Goal: Task Accomplishment & Management: Manage account settings

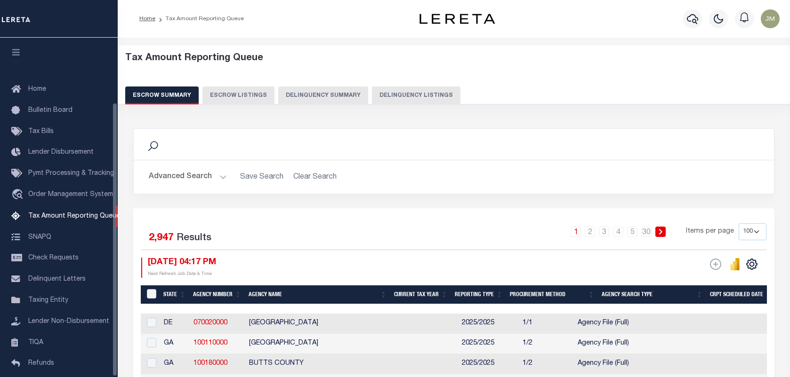
select select "100"
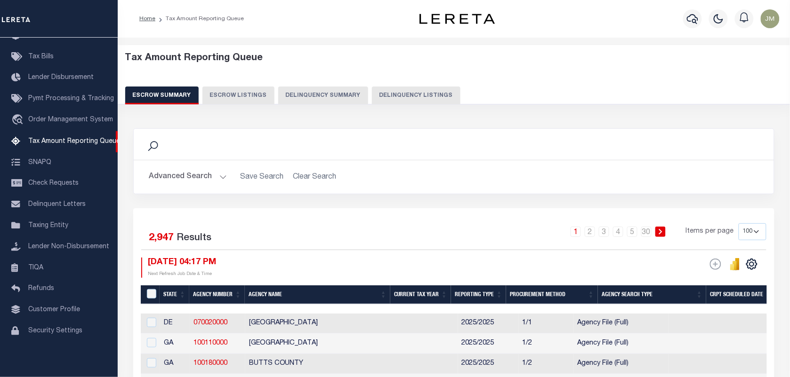
click at [405, 93] on button "Delinquency Listings" at bounding box center [416, 96] width 88 height 18
select select
select select "100"
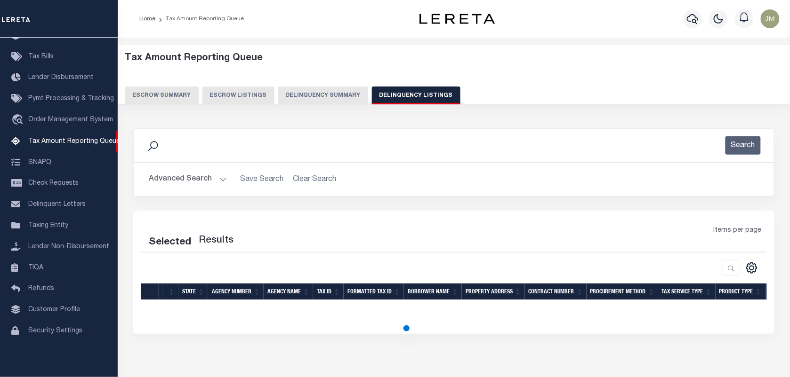
select select "100"
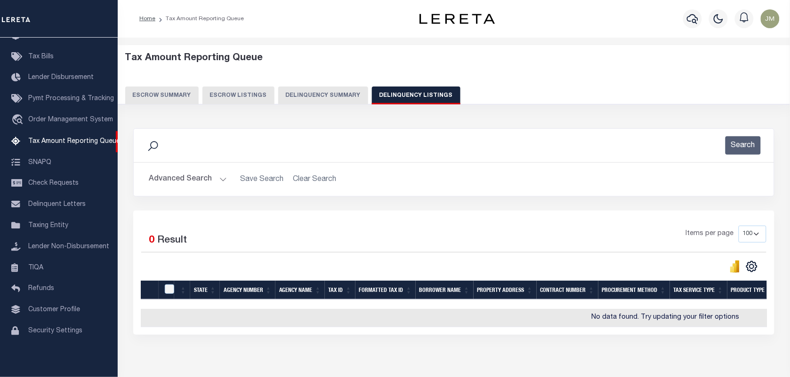
click at [217, 178] on button "Advanced Search" at bounding box center [188, 179] width 78 height 18
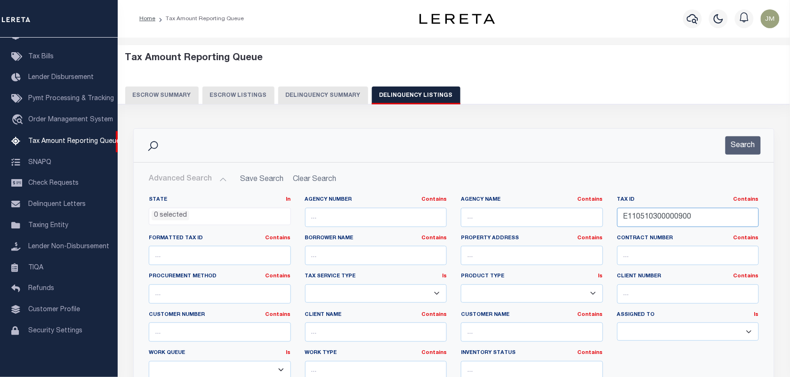
click at [703, 215] on input "E110510300000900" at bounding box center [688, 217] width 142 height 19
drag, startPoint x: 706, startPoint y: 213, endPoint x: 387, endPoint y: 180, distance: 321.2
click at [396, 180] on div "Advanced Search Save Search Clear Search tblassign_wrapper_dynamictable_____Def…" at bounding box center [453, 304] width 625 height 269
click at [758, 142] on button "Search" at bounding box center [742, 145] width 35 height 18
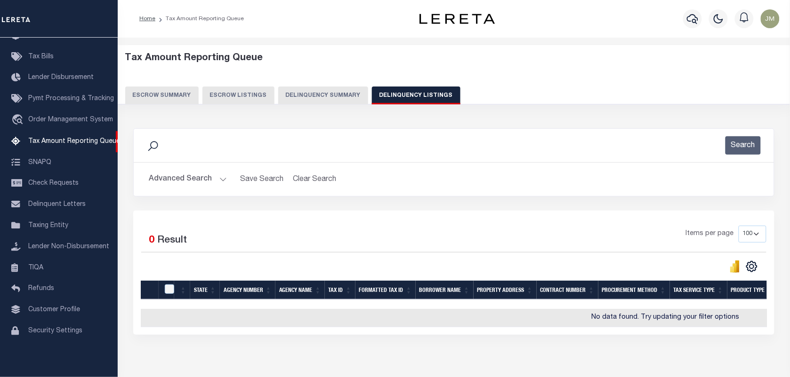
click at [188, 181] on button "Advanced Search" at bounding box center [188, 179] width 78 height 18
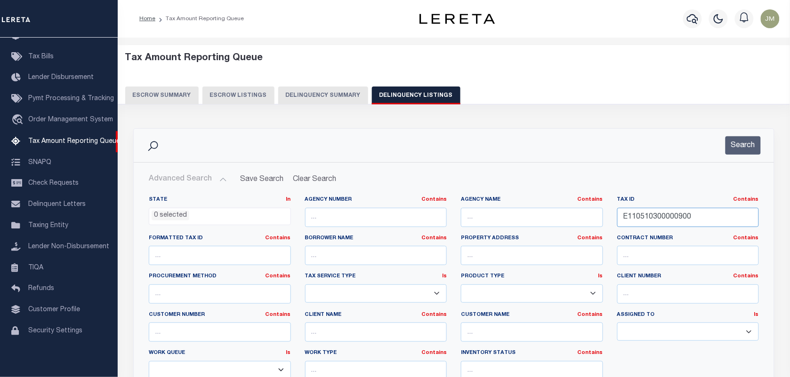
drag, startPoint x: 704, startPoint y: 213, endPoint x: 447, endPoint y: 181, distance: 258.9
click at [447, 181] on div "Advanced Search Save Search Clear Search tblassign_wrapper_dynamictable_____Def…" at bounding box center [453, 304] width 625 height 269
click at [737, 147] on button "Search" at bounding box center [742, 145] width 35 height 18
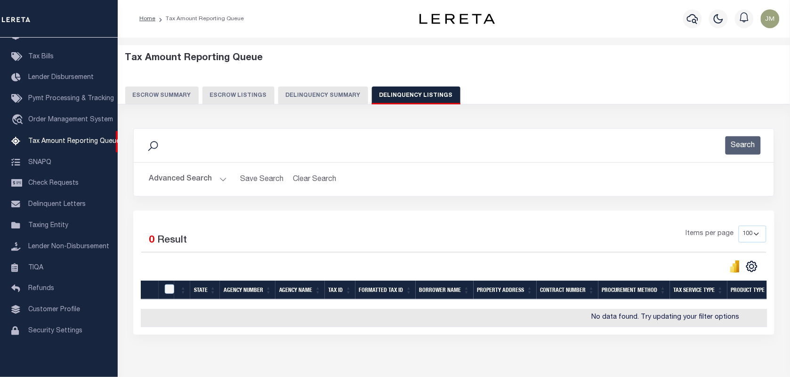
click at [172, 182] on button "Advanced Search" at bounding box center [188, 179] width 78 height 18
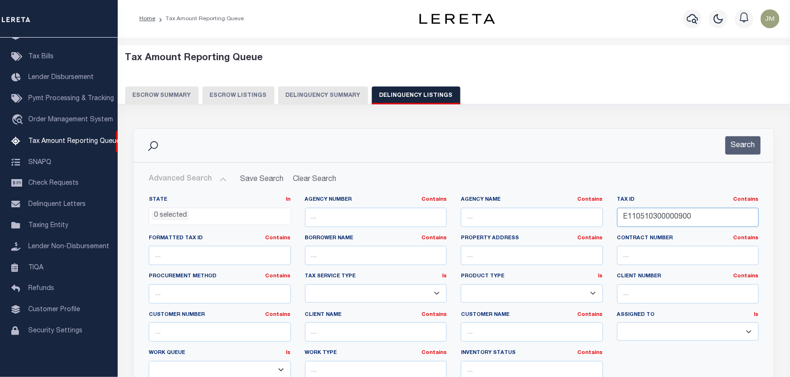
drag, startPoint x: 709, startPoint y: 219, endPoint x: 365, endPoint y: 197, distance: 344.7
click at [366, 197] on div "State In In AK AL AR AZ CA CO CT DC DE FL GA GU HI IA ID IL IN KS [GEOGRAPHIC_D…" at bounding box center [454, 292] width 624 height 192
click at [748, 146] on button "Search" at bounding box center [742, 145] width 35 height 18
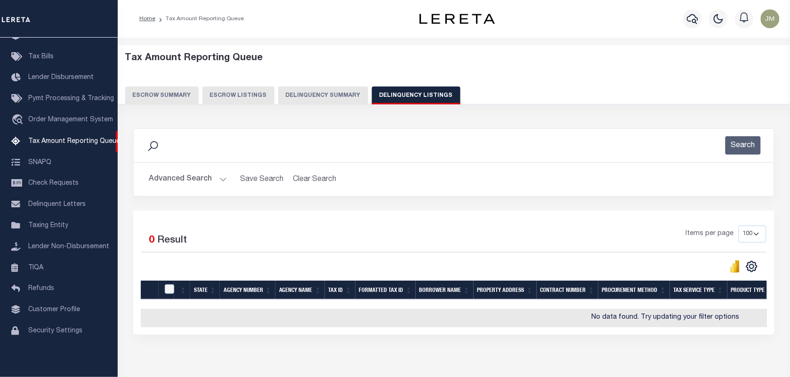
click at [164, 177] on button "Advanced Search" at bounding box center [188, 179] width 78 height 18
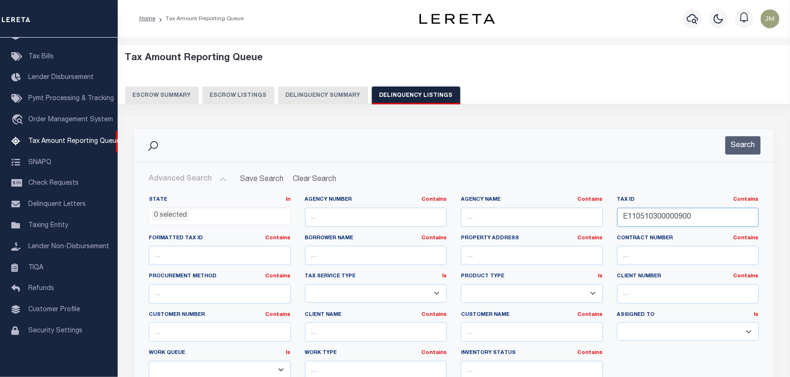
paste input "F160612270000901"
type input "F160612270000901"
click at [740, 145] on button "Search" at bounding box center [742, 145] width 35 height 18
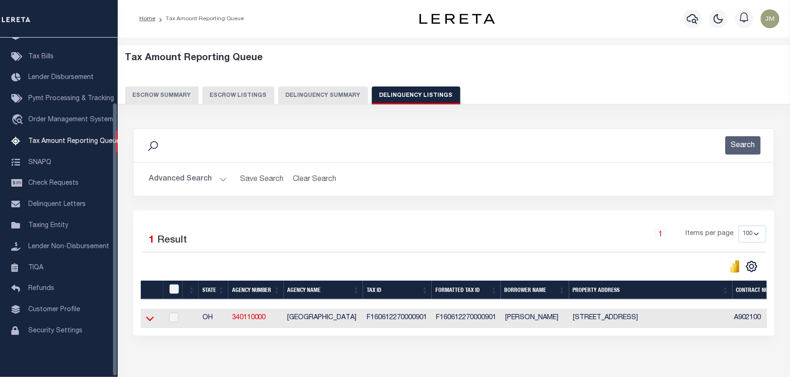
click at [149, 321] on icon at bounding box center [150, 319] width 8 height 10
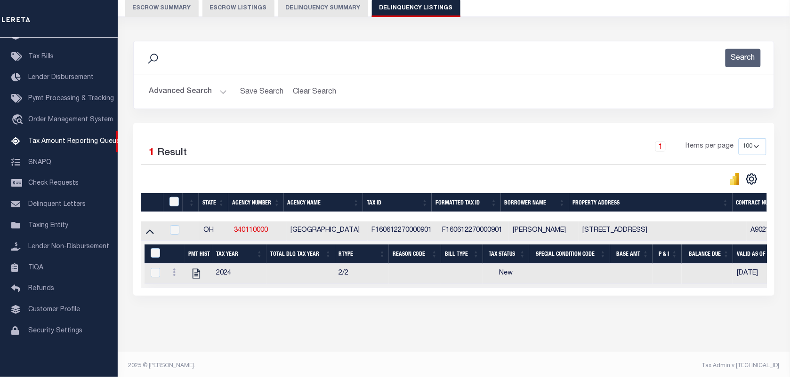
scroll to position [100, 0]
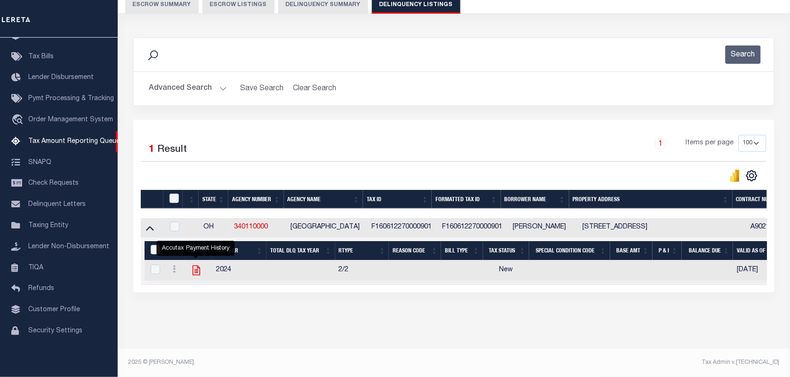
click at [191, 266] on icon "" at bounding box center [196, 270] width 12 height 12
checkbox input "true"
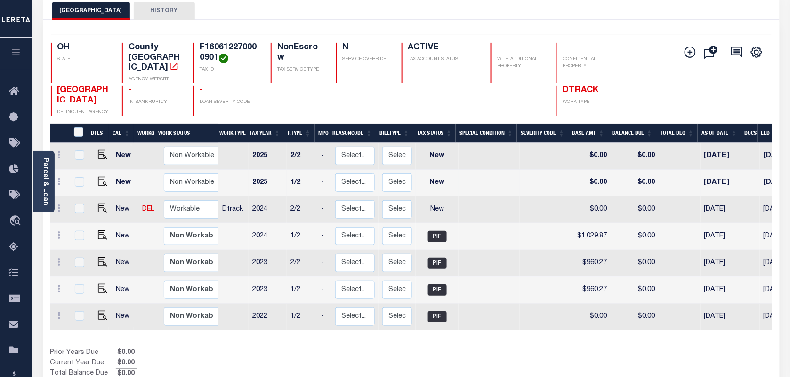
scroll to position [59, 0]
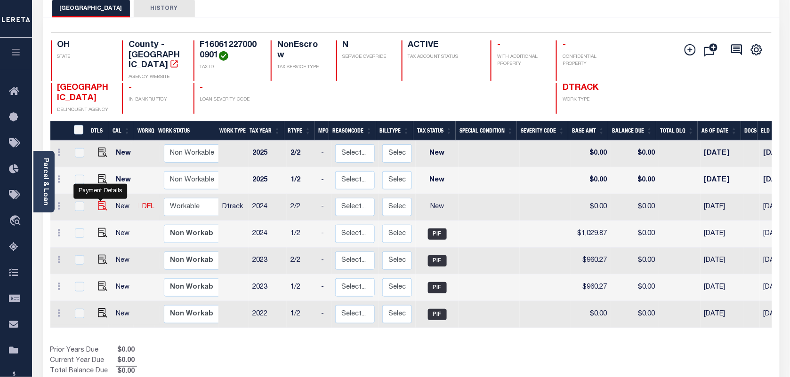
click at [99, 201] on img "" at bounding box center [102, 205] width 9 height 9
checkbox input "true"
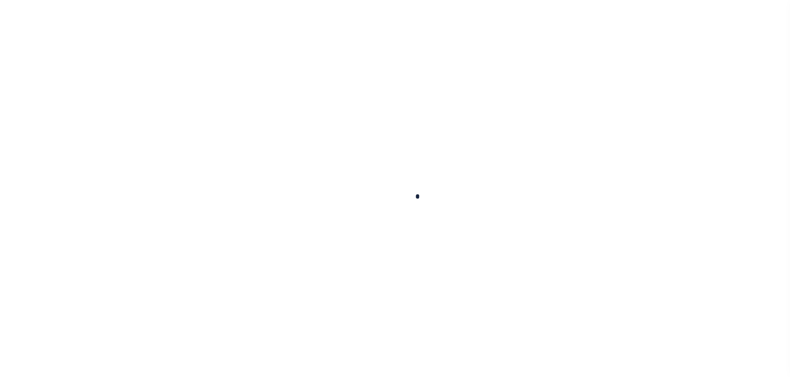
checkbox input "false"
type input "06/06/2025"
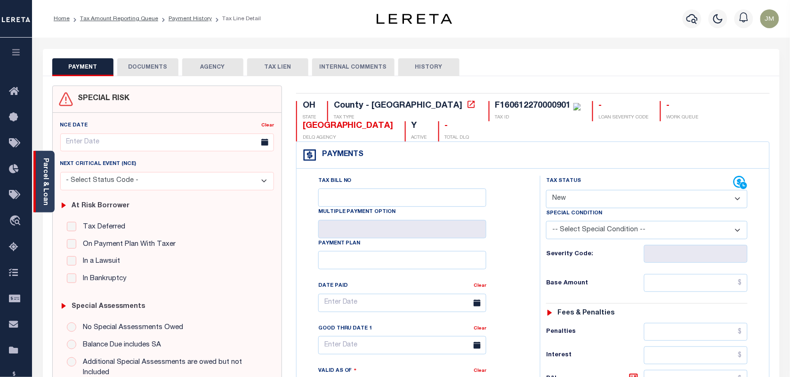
click at [45, 199] on link "Parcel & Loan" at bounding box center [45, 182] width 7 height 48
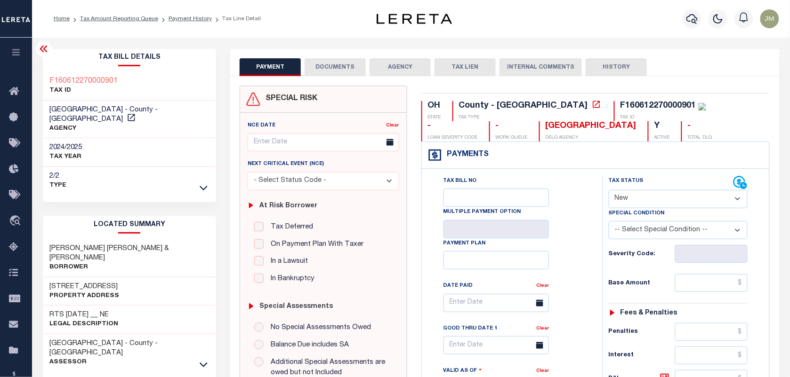
click at [666, 199] on select "- Select Status Code - Open Due/Unpaid Paid Incomplete No Tax Due Internal Refu…" at bounding box center [677, 199] width 139 height 18
select select "PYD"
click at [608, 191] on select "- Select Status Code - Open Due/Unpaid Paid Incomplete No Tax Due Internal Refu…" at bounding box center [677, 199] width 139 height 18
type input "[DATE]"
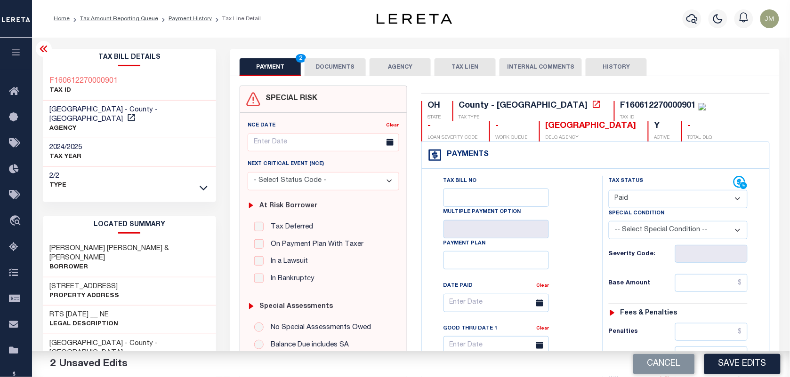
click at [647, 234] on select "-- Select Special Condition -- 3RD PARTY TAX LIEN AGENCY TAX LIEN (A.K.A Inside…" at bounding box center [677, 230] width 139 height 18
click at [615, 258] on h6 "Severity Code:" at bounding box center [641, 255] width 66 height 8
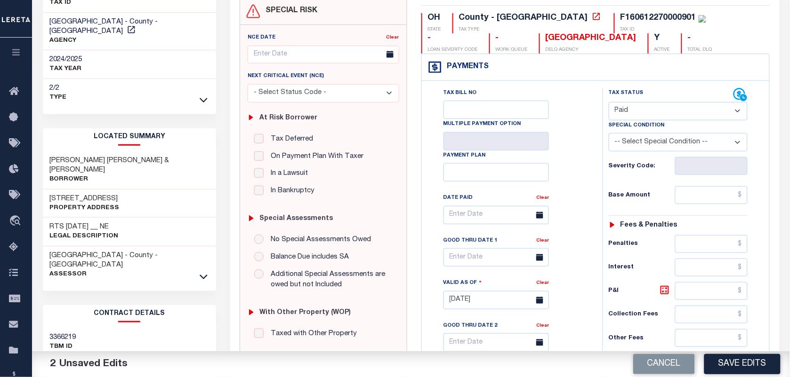
scroll to position [118, 0]
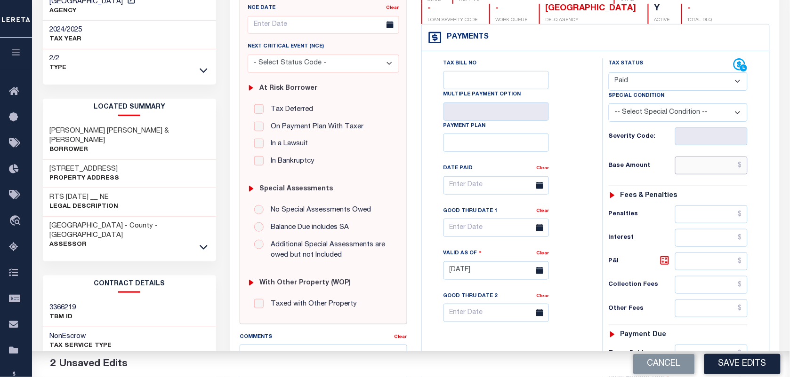
click at [706, 175] on input "text" at bounding box center [711, 166] width 73 height 18
paste input "995.42"
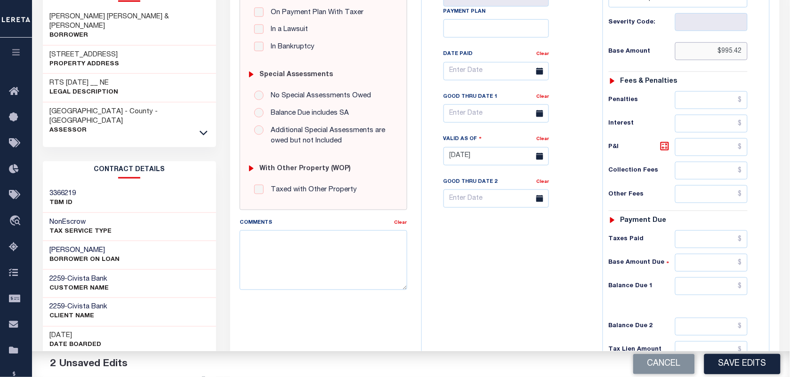
scroll to position [235, 0]
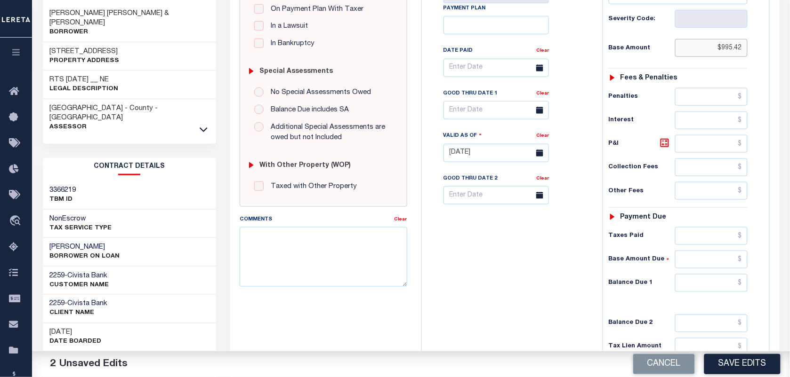
type input "$995.42"
click at [703, 292] on input "text" at bounding box center [711, 283] width 73 height 18
type input "$0.00"
click at [591, 306] on div "Tax Bill No Multiple Payment Option Payment Plan Clear" at bounding box center [509, 149] width 171 height 416
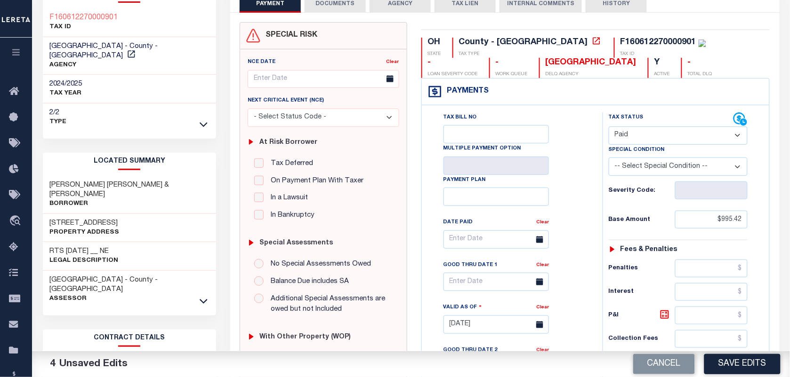
scroll to position [0, 0]
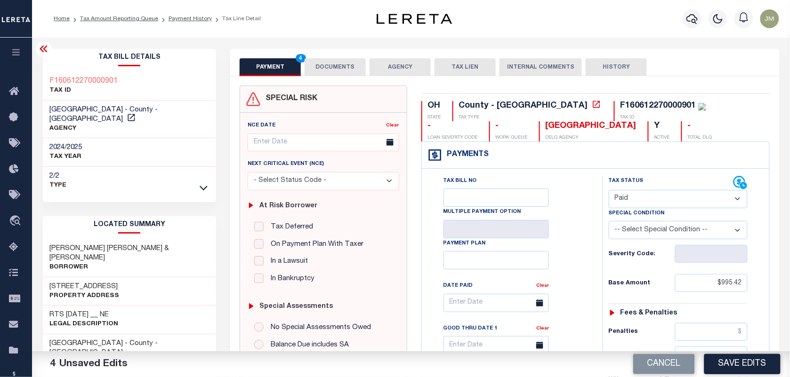
click at [342, 62] on button "DOCUMENTS" at bounding box center [334, 67] width 61 height 18
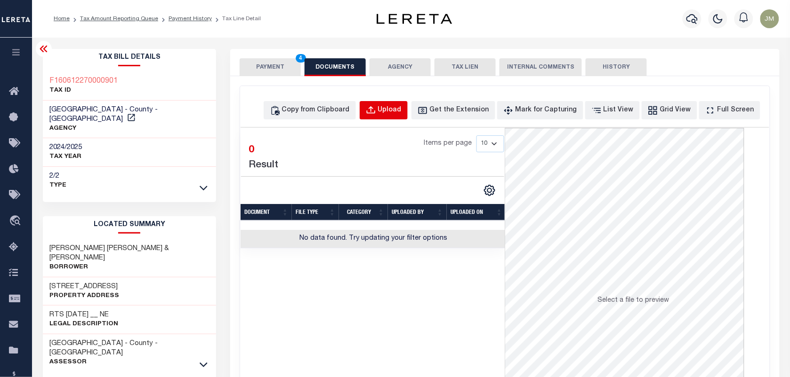
click at [399, 108] on div "Upload" at bounding box center [390, 110] width 24 height 10
select select "POP"
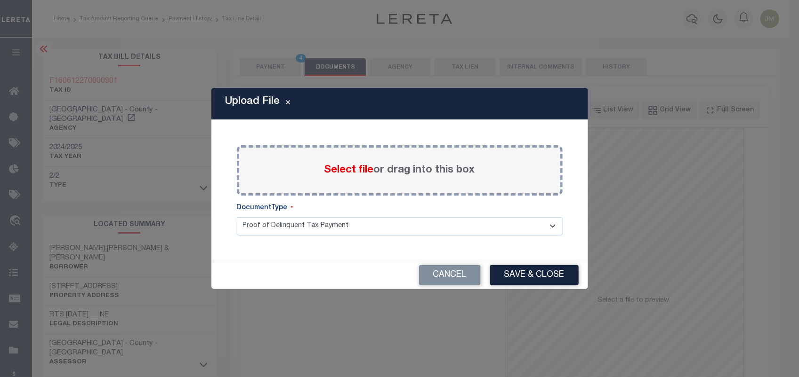
click at [395, 170] on label "Select file or drag into this box" at bounding box center [399, 171] width 151 height 16
click at [0, 0] on input "Select file or drag into this box" at bounding box center [0, 0] width 0 height 0
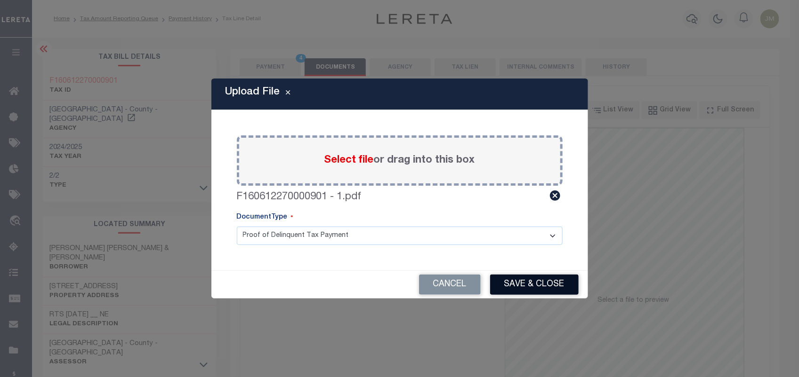
click at [549, 285] on button "Save & Close" at bounding box center [534, 285] width 88 height 20
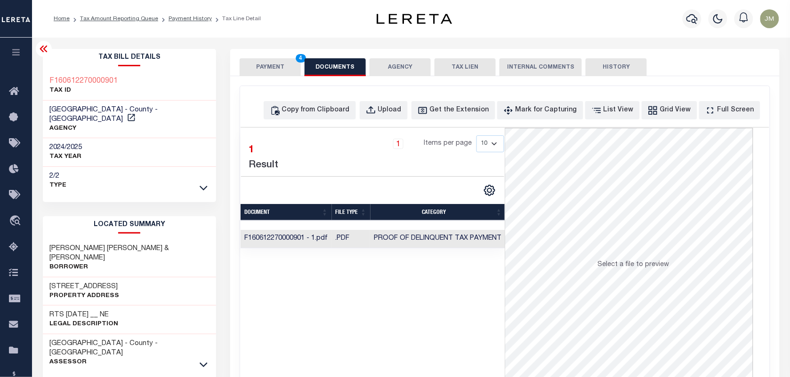
click at [270, 64] on button "PAYMENT 4" at bounding box center [270, 67] width 61 height 18
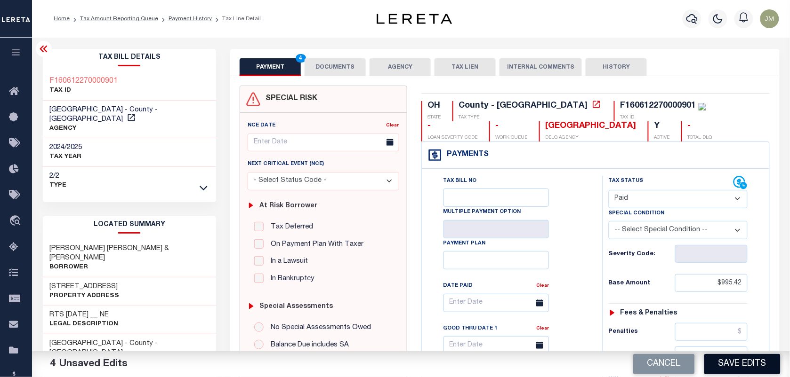
click at [743, 363] on button "Save Edits" at bounding box center [742, 364] width 76 height 20
checkbox input "false"
type input "$995.42"
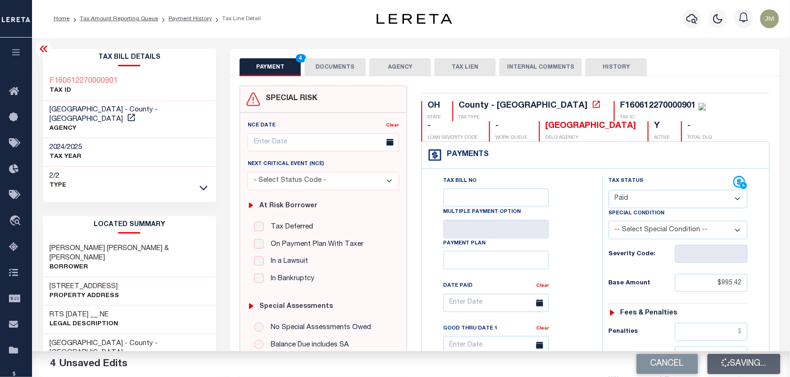
type input "$0"
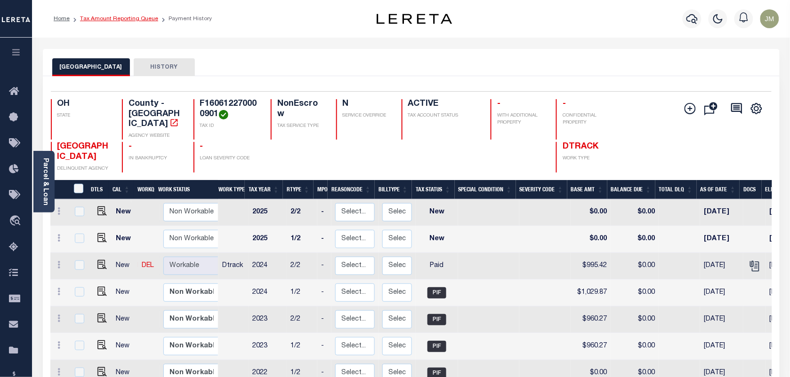
click at [123, 18] on link "Tax Amount Reporting Queue" at bounding box center [119, 19] width 78 height 6
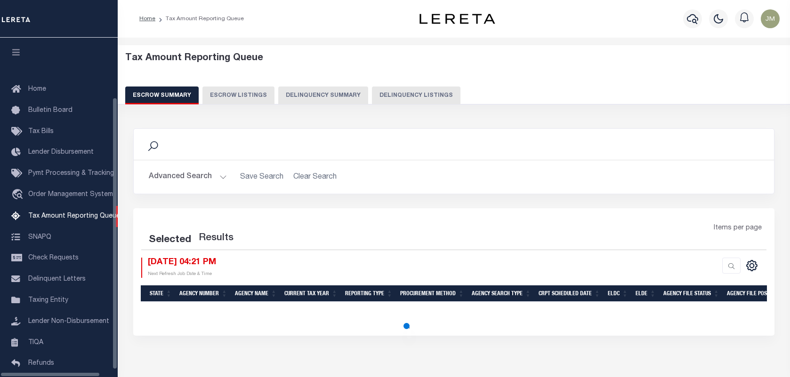
select select "100"
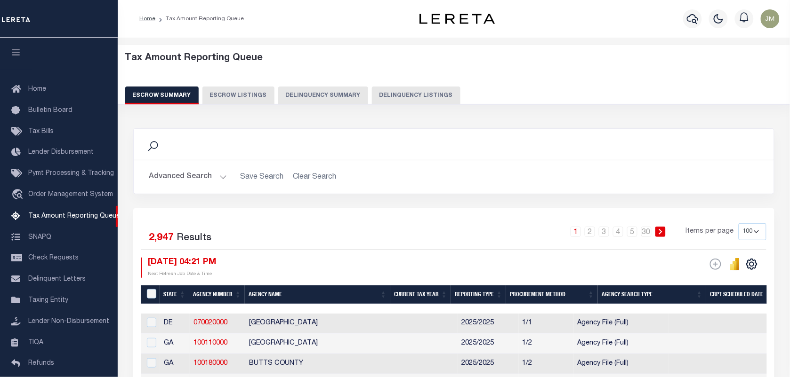
scroll to position [72, 0]
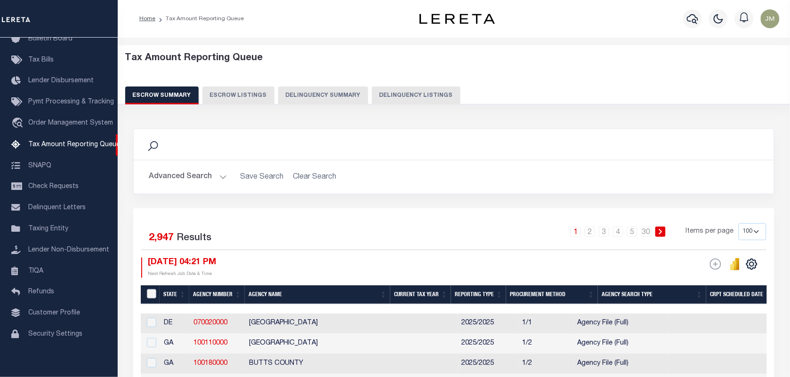
click at [148, 293] on input "&nbsp;" at bounding box center [151, 293] width 9 height 9
checkbox input "true"
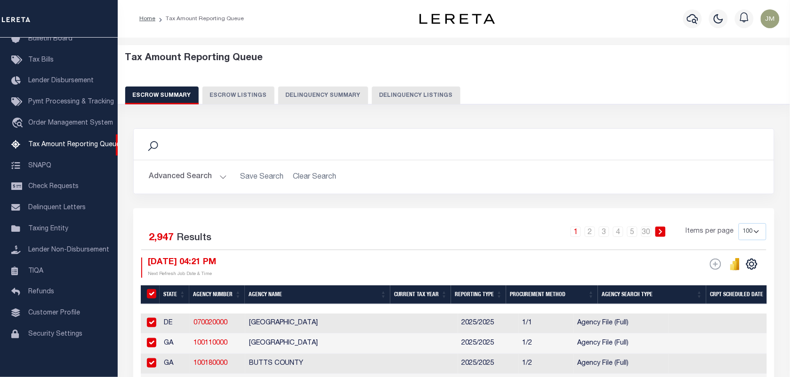
checkbox input "true"
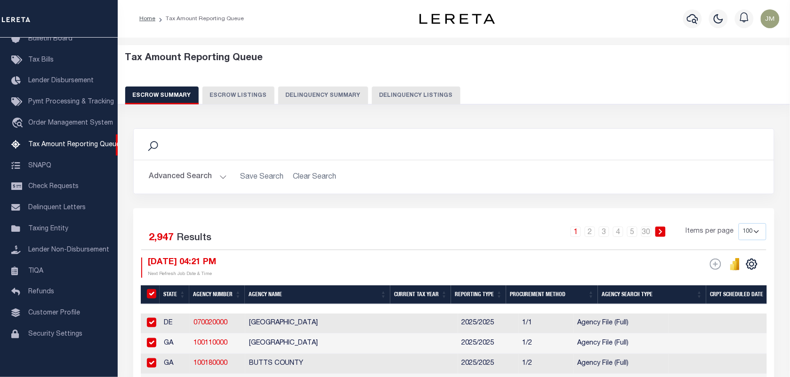
checkbox input "true"
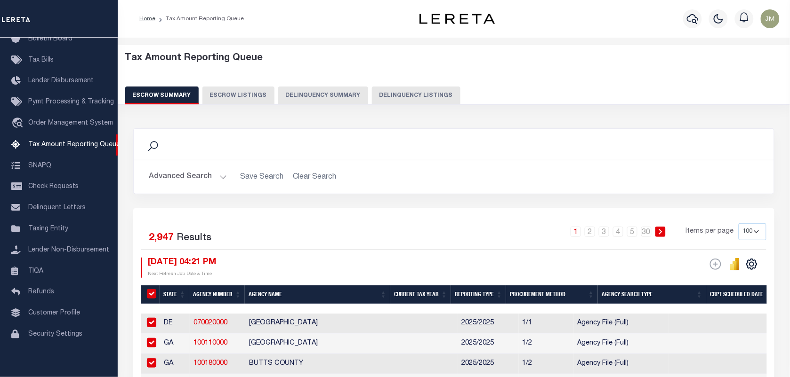
checkbox input "true"
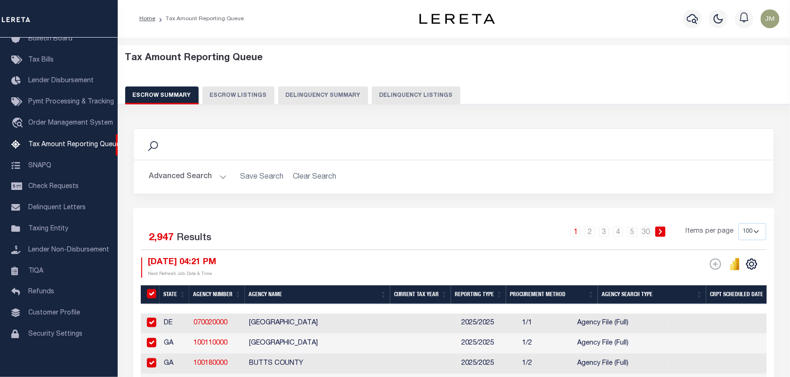
checkbox input "true"
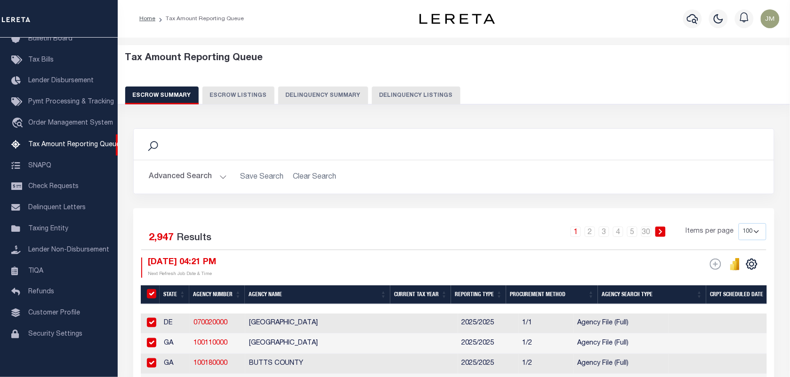
checkbox input "true"
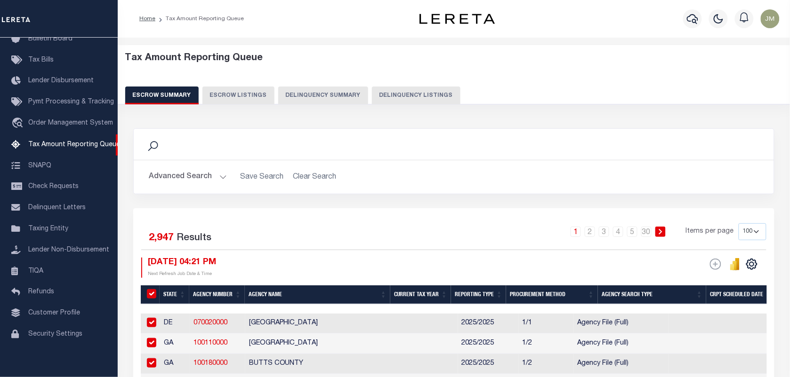
checkbox input "true"
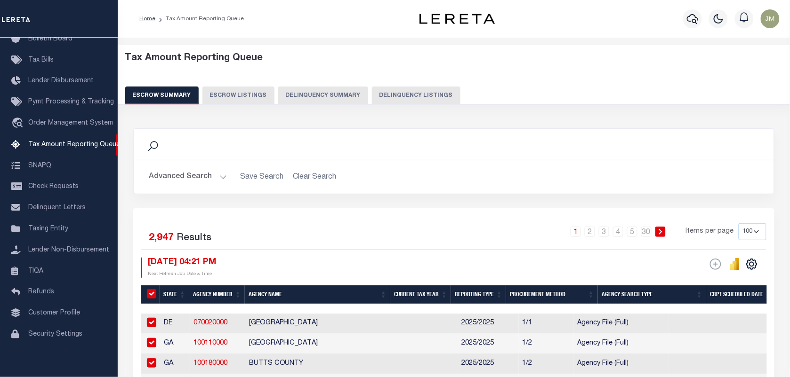
checkbox input "true"
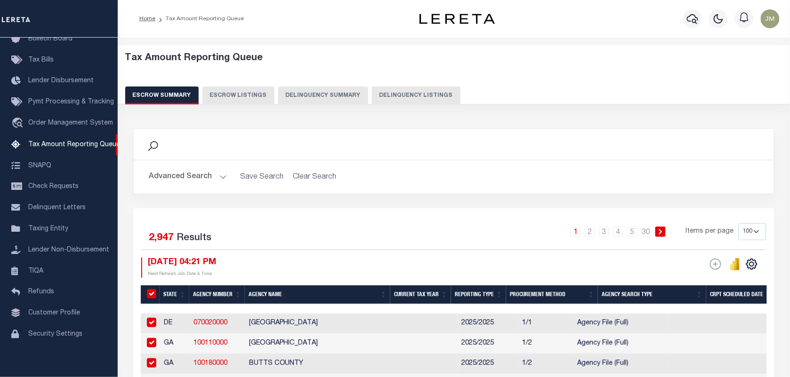
checkbox input "true"
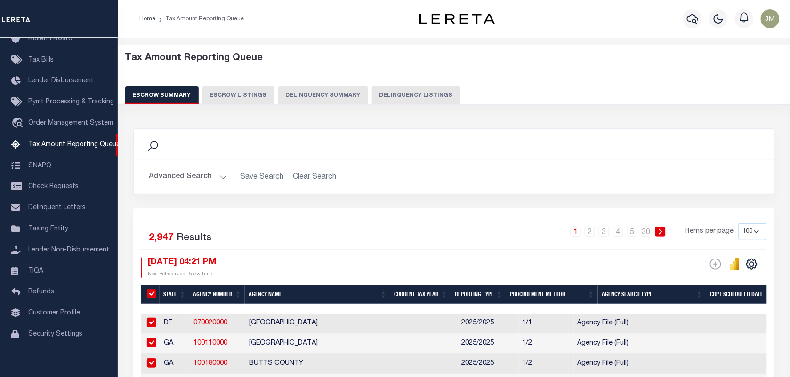
checkbox input "true"
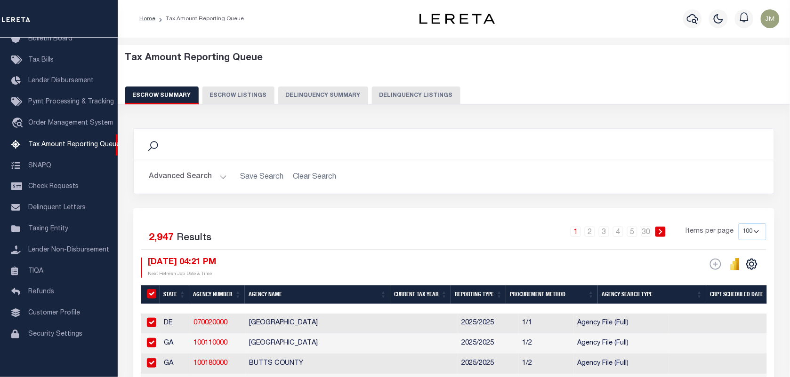
checkbox input "true"
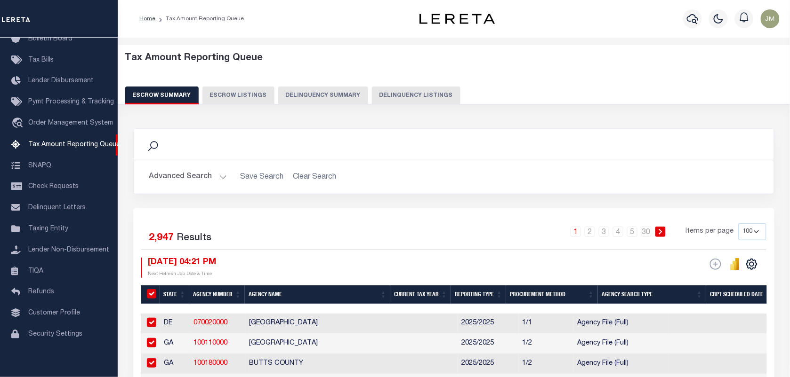
checkbox input "true"
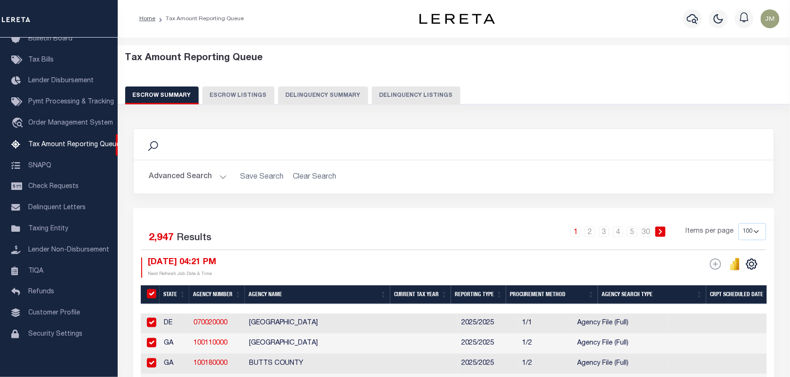
checkbox input "true"
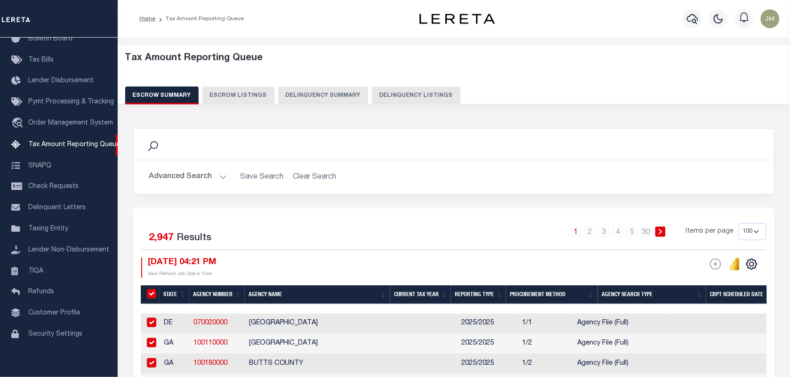
checkbox input "true"
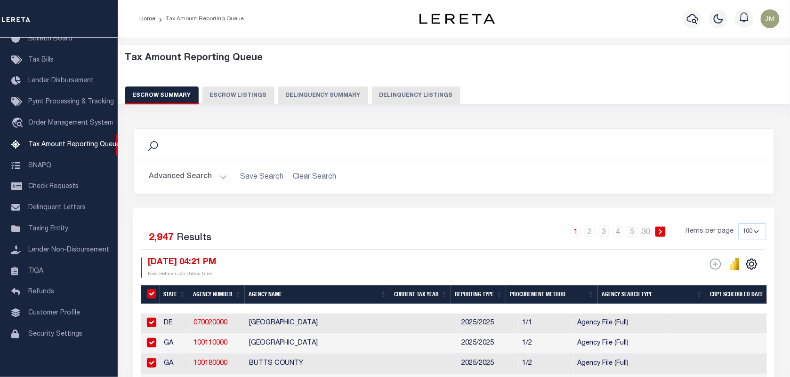
checkbox input "true"
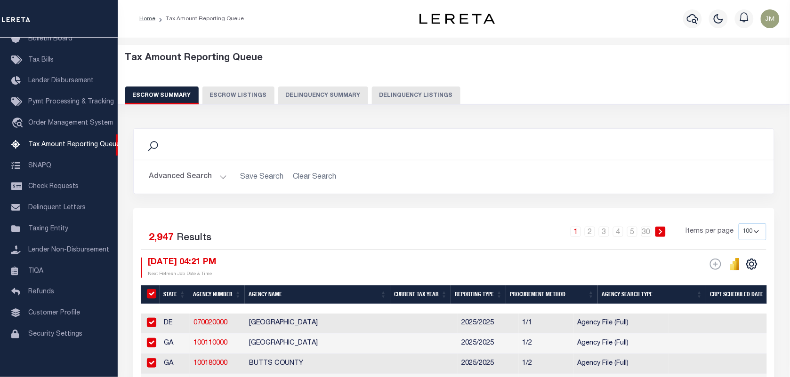
checkbox input "true"
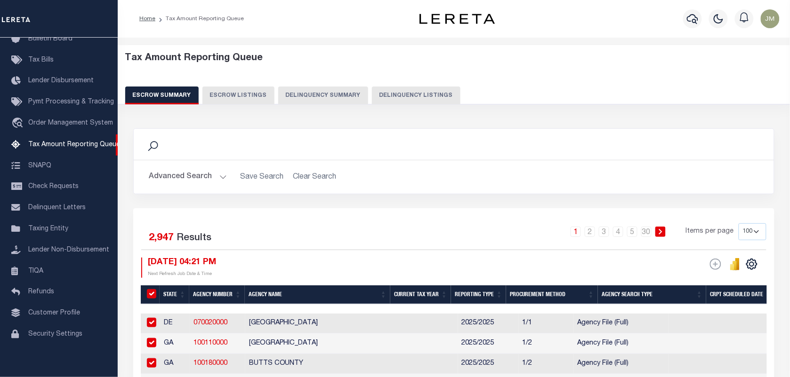
checkbox input "true"
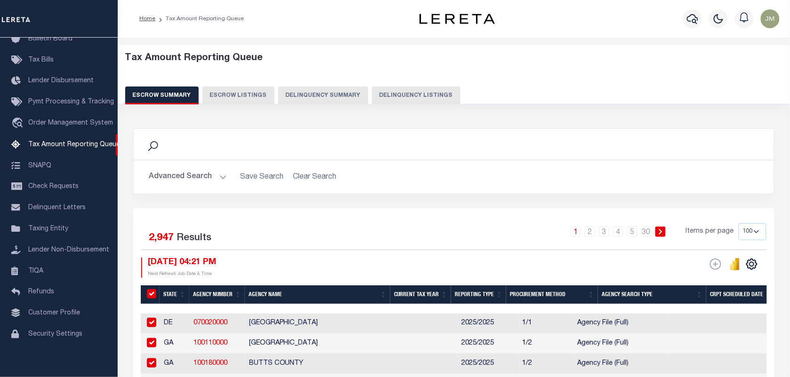
checkbox input "true"
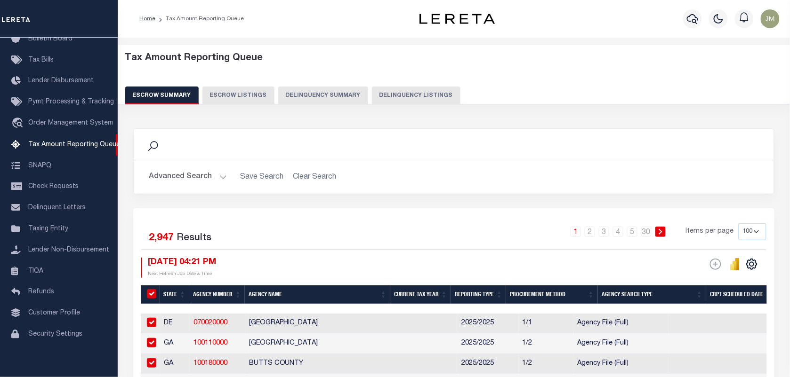
checkbox input "true"
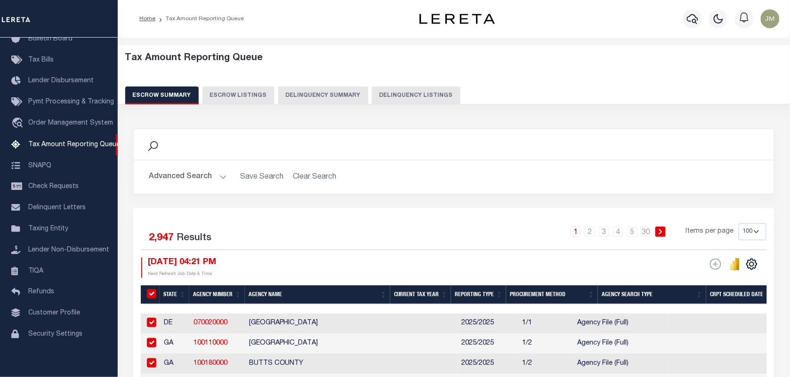
checkbox input "true"
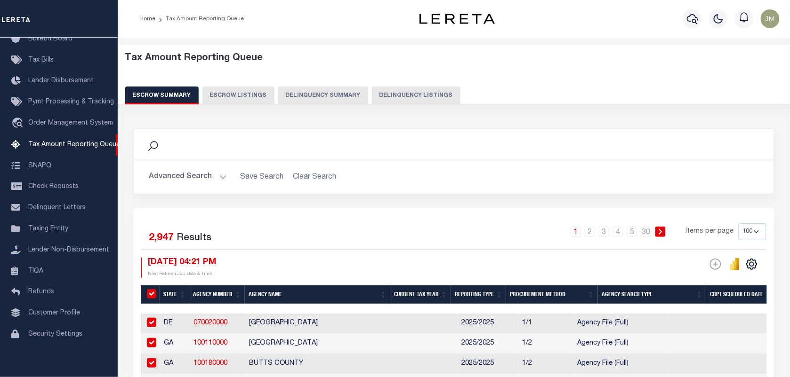
checkbox input "true"
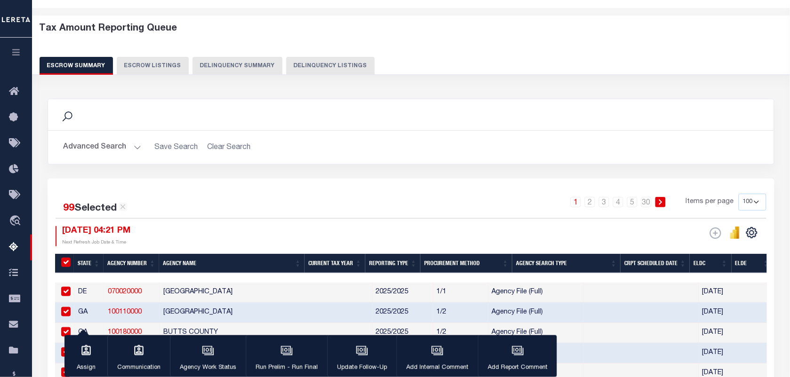
scroll to position [0, 0]
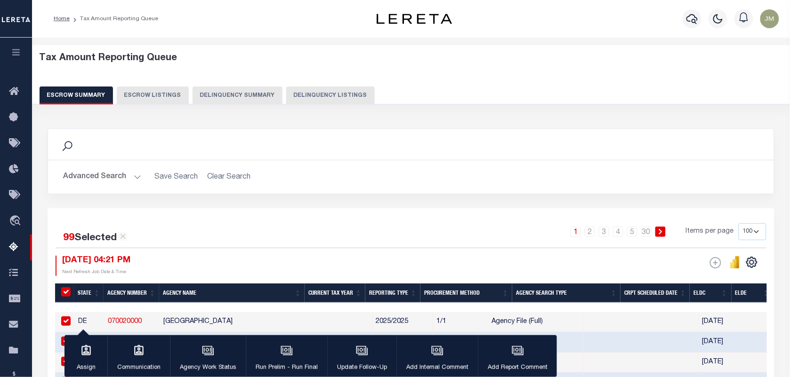
click at [88, 168] on button "Advanced Search" at bounding box center [102, 177] width 78 height 18
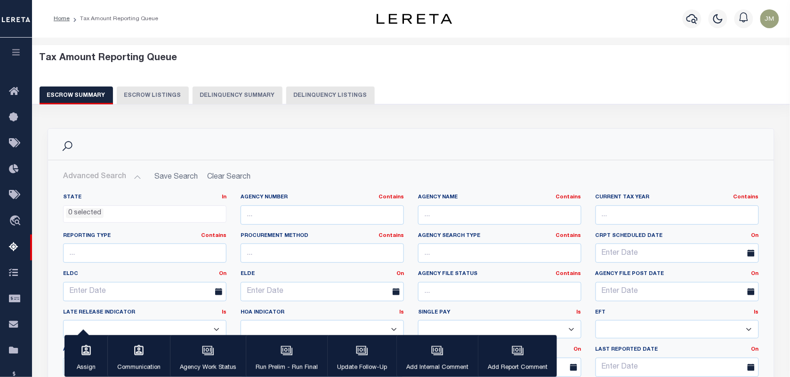
click at [307, 93] on button "Delinquency Listings" at bounding box center [330, 96] width 88 height 18
select select "100"
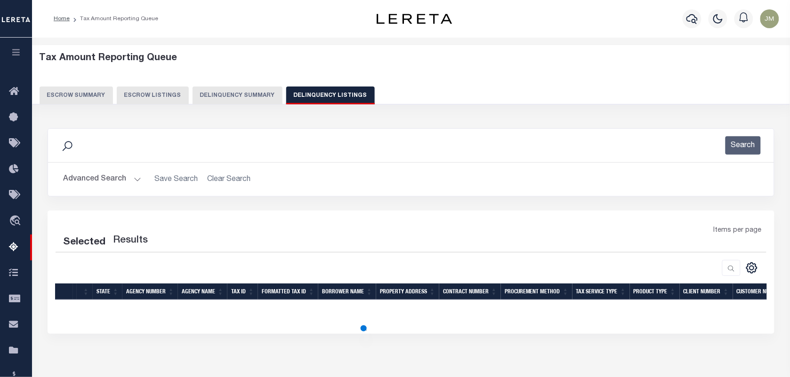
select select "100"
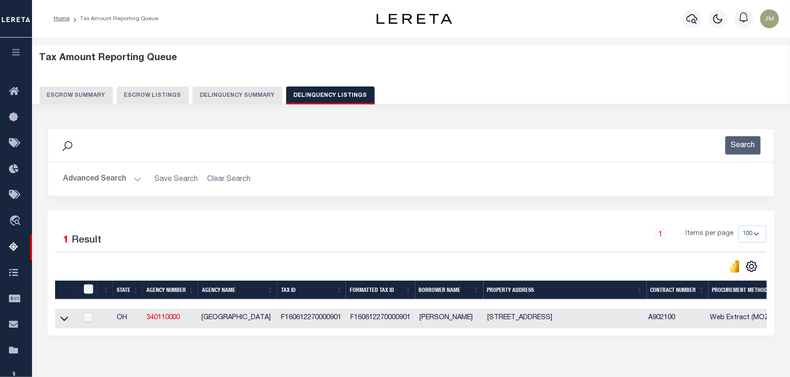
click at [92, 179] on button "Advanced Search" at bounding box center [102, 179] width 78 height 18
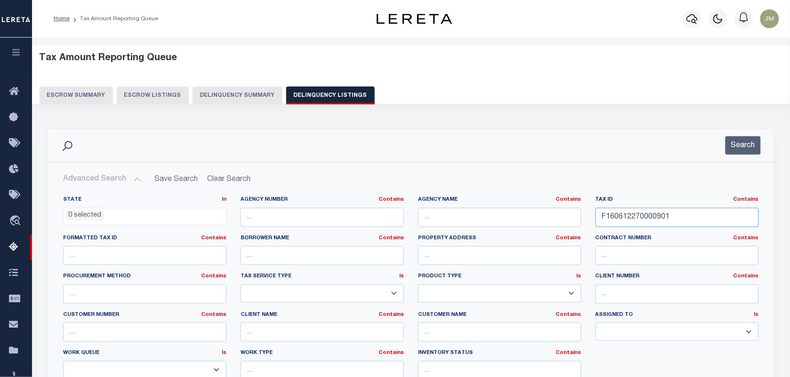
drag, startPoint x: 686, startPoint y: 219, endPoint x: 396, endPoint y: 206, distance: 290.2
click at [398, 206] on div "State In In AK AL AR AZ CA CO CT DC DE FL GA GU HI IA ID IL IN KS KY LA MA MD M…" at bounding box center [411, 292] width 710 height 192
click at [740, 146] on button "Search" at bounding box center [742, 145] width 35 height 18
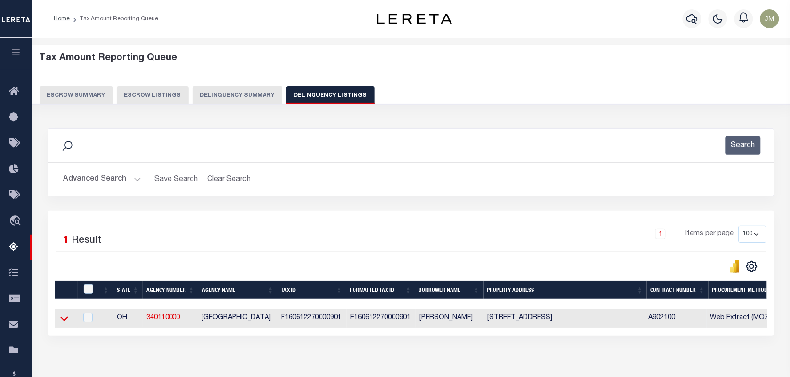
click at [60, 321] on icon at bounding box center [64, 319] width 8 height 10
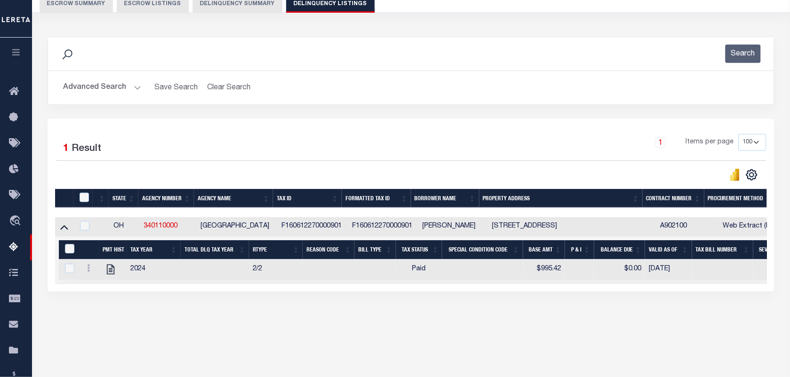
scroll to position [118, 0]
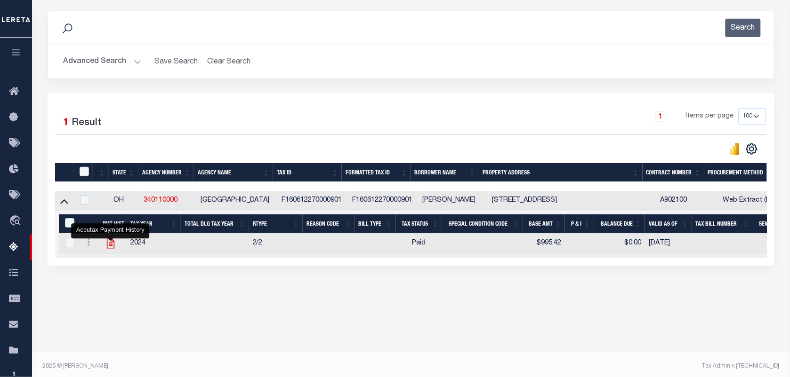
click at [109, 248] on icon "" at bounding box center [110, 244] width 12 height 12
checkbox input "true"
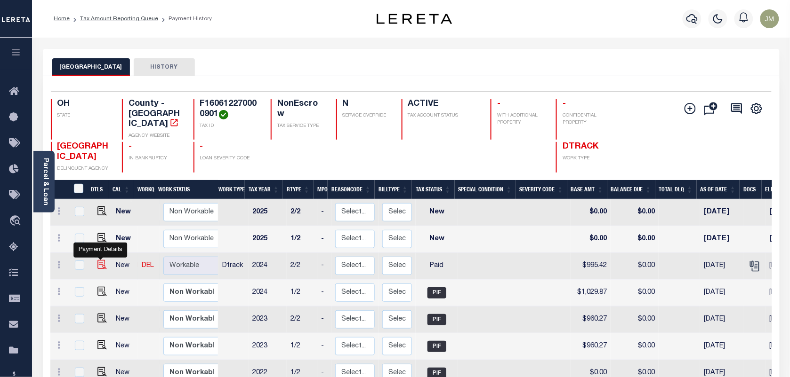
click at [99, 260] on img "" at bounding box center [101, 264] width 9 height 9
checkbox input "true"
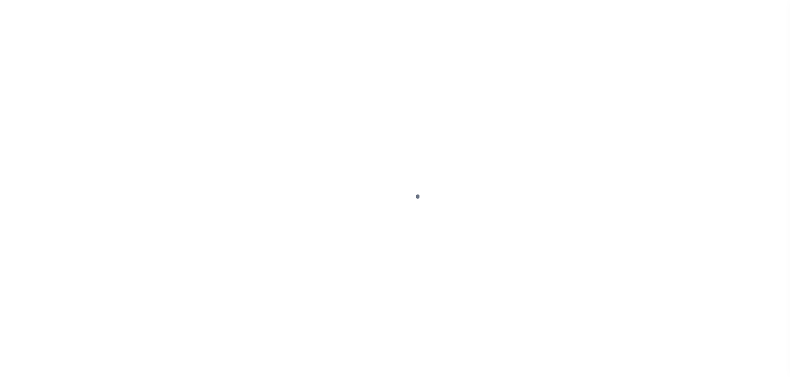
select select "PYD"
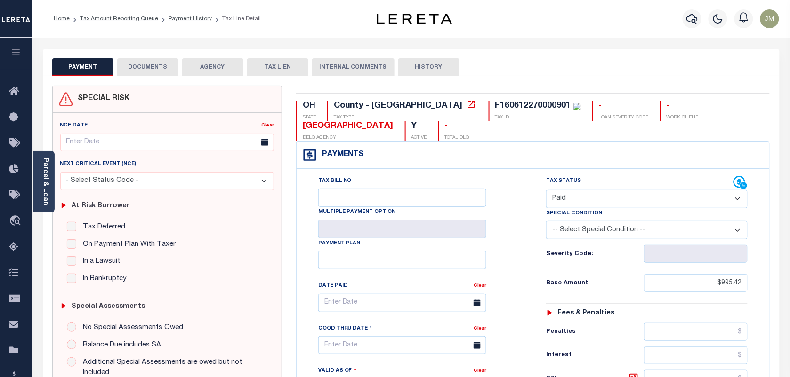
click at [144, 67] on button "DOCUMENTS" at bounding box center [147, 67] width 61 height 18
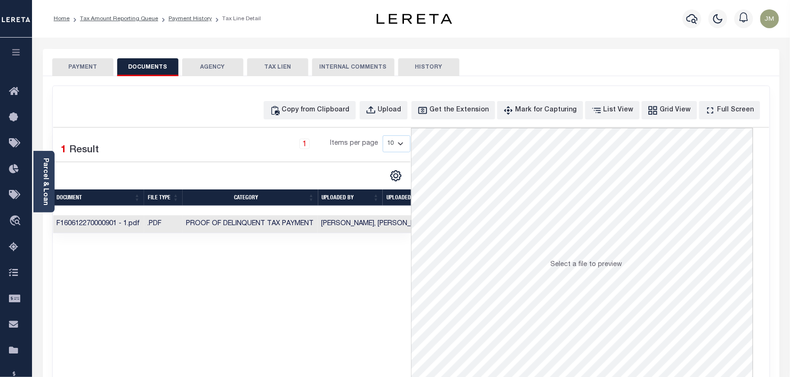
click at [69, 67] on button "PAYMENT" at bounding box center [82, 67] width 61 height 18
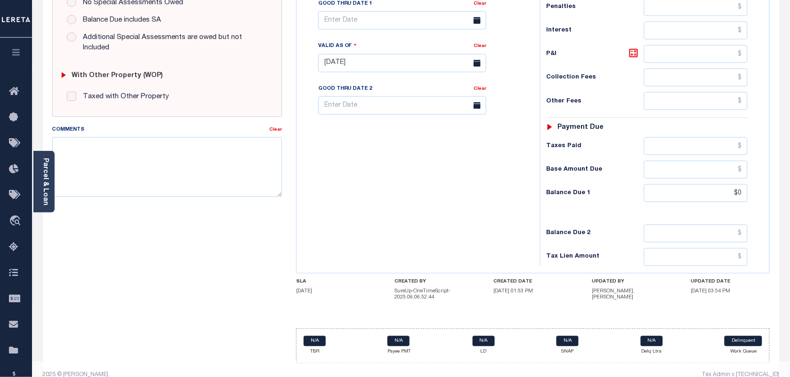
scroll to position [344, 0]
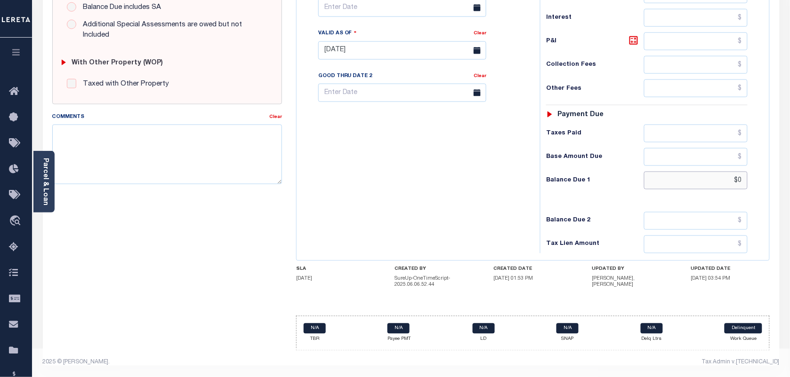
click at [733, 180] on input "$0" at bounding box center [696, 181] width 104 height 18
type input "$0.00"
click at [490, 193] on div "Tax Bill No Multiple Payment Option Payment Plan Clear" at bounding box center [416, 46] width 234 height 416
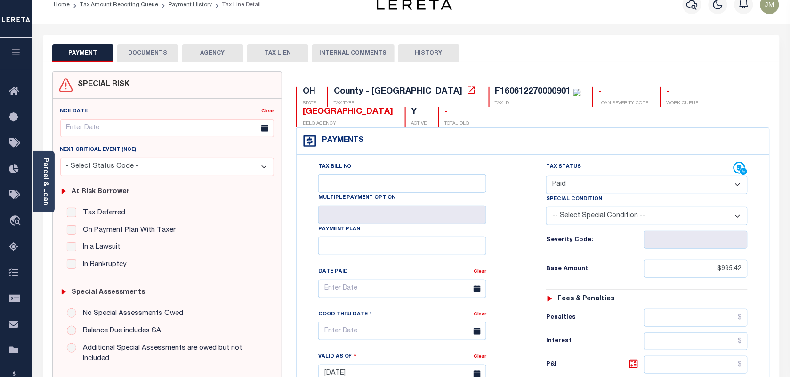
scroll to position [0, 0]
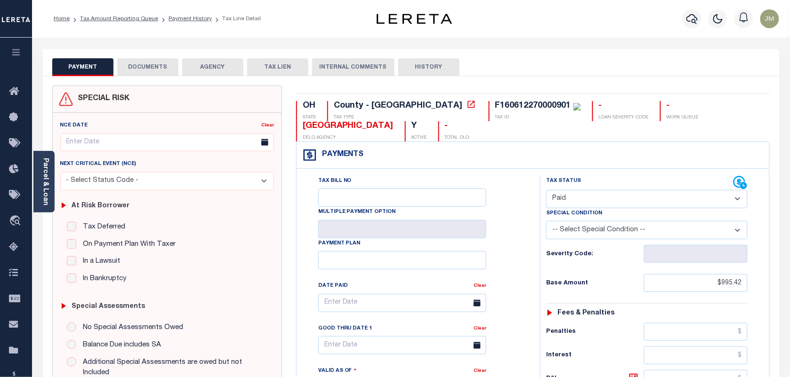
click at [617, 199] on select "- Select Status Code - Open Due/Unpaid Paid Incomplete No Tax Due Internal Refu…" at bounding box center [646, 199] width 201 height 18
click at [546, 191] on select "- Select Status Code - Open Due/Unpaid Paid Incomplete No Tax Due Internal Refu…" at bounding box center [646, 199] width 201 height 18
click at [587, 201] on select "- Select Status Code - Open Due/Unpaid Paid Incomplete No Tax Due Internal Refu…" at bounding box center [646, 199] width 201 height 18
click at [546, 191] on select "- Select Status Code - Open Due/Unpaid Paid Incomplete No Tax Due Internal Refu…" at bounding box center [646, 199] width 201 height 18
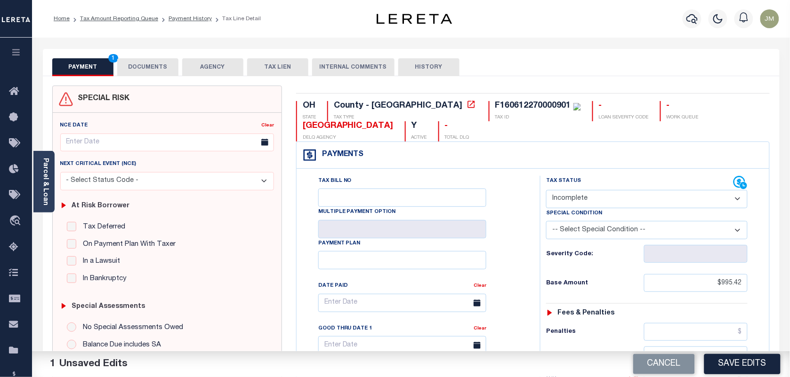
click at [579, 199] on select "- Select Status Code - Open Due/Unpaid Paid Incomplete No Tax Due Internal Refu…" at bounding box center [646, 199] width 201 height 18
click at [546, 191] on select "- Select Status Code - Open Due/Unpaid Paid Incomplete No Tax Due Internal Refu…" at bounding box center [646, 199] width 201 height 18
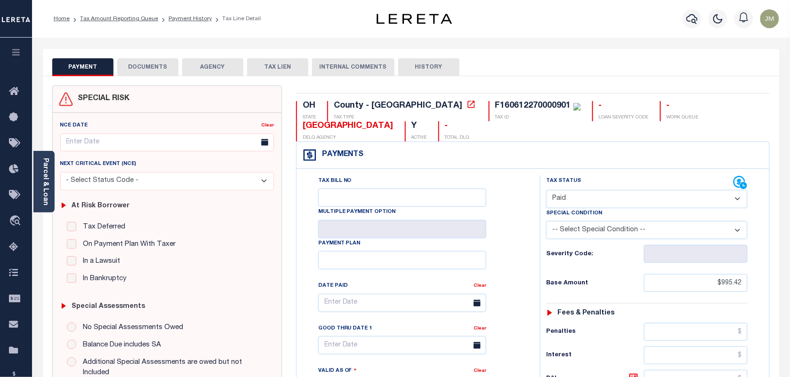
click at [613, 200] on select "- Select Status Code - Open Due/Unpaid Paid Incomplete No Tax Due Internal Refu…" at bounding box center [646, 199] width 201 height 18
click at [546, 191] on select "- Select Status Code - Open Due/Unpaid Paid Incomplete No Tax Due Internal Refu…" at bounding box center [646, 199] width 201 height 18
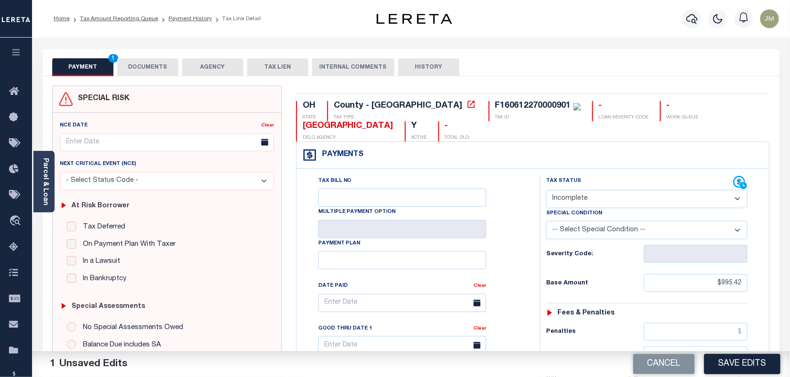
click at [579, 200] on select "- Select Status Code - Open Due/Unpaid Paid Incomplete No Tax Due Internal Refu…" at bounding box center [646, 199] width 201 height 18
click at [546, 191] on select "- Select Status Code - Open Due/Unpaid Paid Incomplete No Tax Due Internal Refu…" at bounding box center [646, 199] width 201 height 18
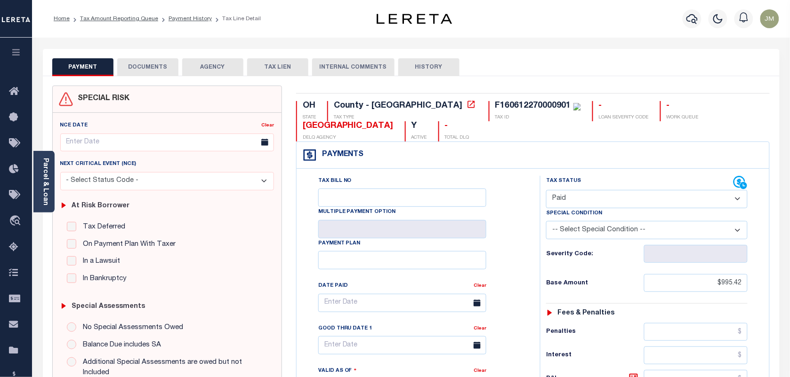
click at [578, 202] on select "- Select Status Code - Open Due/Unpaid Paid Incomplete No Tax Due Internal Refu…" at bounding box center [646, 199] width 201 height 18
click at [546, 191] on select "- Select Status Code - Open Due/Unpaid Paid Incomplete No Tax Due Internal Refu…" at bounding box center [646, 199] width 201 height 18
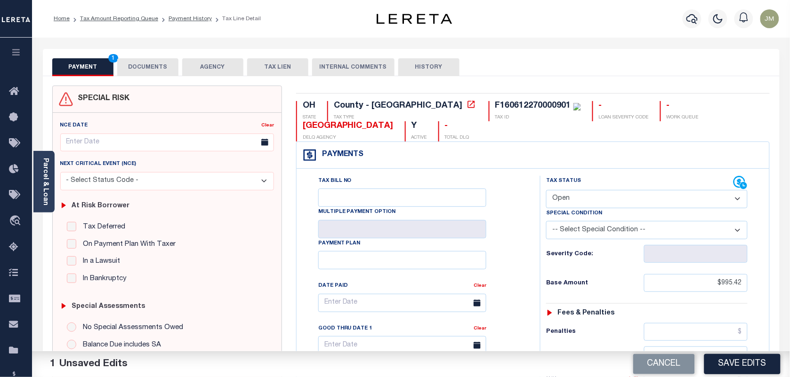
click at [620, 199] on select "- Select Status Code - Open Due/Unpaid Paid Incomplete No Tax Due Internal Refu…" at bounding box center [646, 199] width 201 height 18
select select "PYD"
click at [546, 191] on select "- Select Status Code - Open Due/Unpaid Paid Incomplete No Tax Due Internal Refu…" at bounding box center [646, 199] width 201 height 18
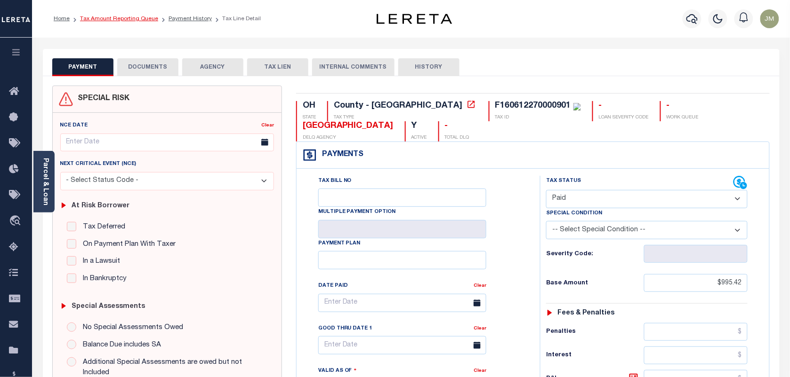
click at [120, 18] on link "Tax Amount Reporting Queue" at bounding box center [119, 19] width 78 height 6
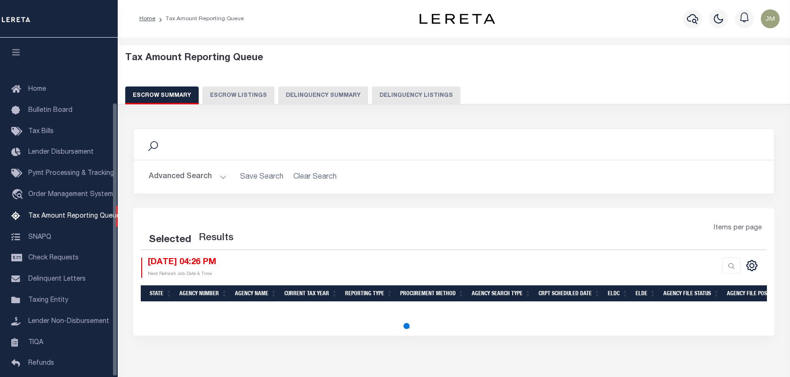
select select "100"
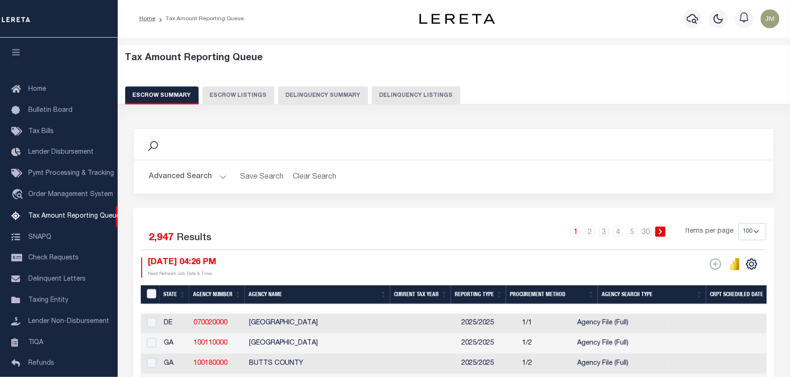
click at [412, 97] on button "Delinquency Listings" at bounding box center [416, 96] width 88 height 18
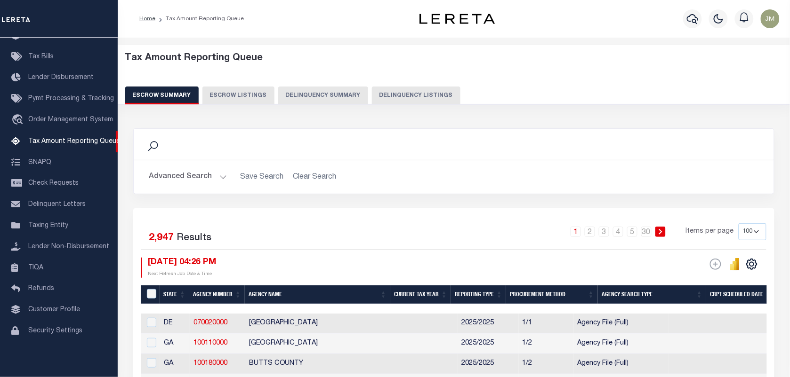
select select "100"
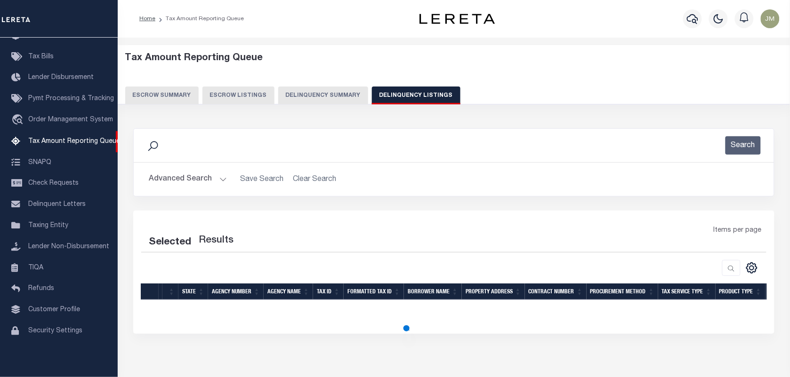
select select "100"
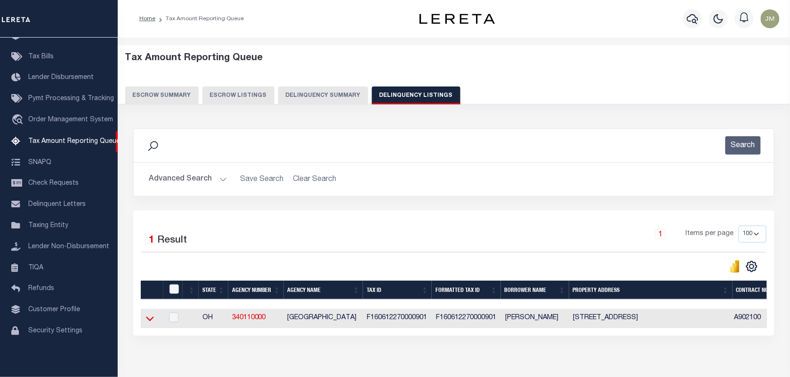
click at [151, 322] on icon at bounding box center [150, 319] width 8 height 10
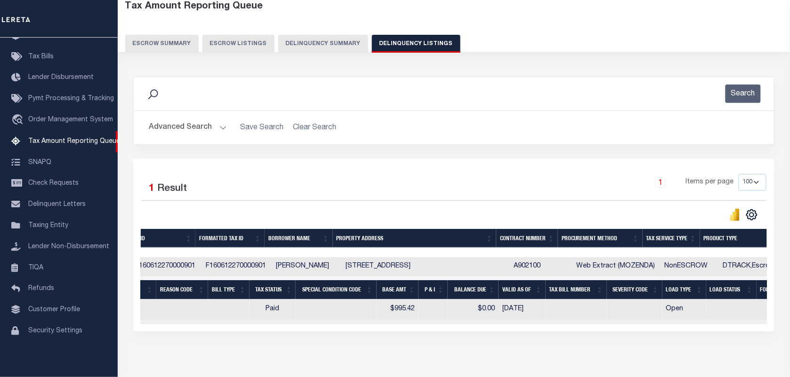
scroll to position [0, 0]
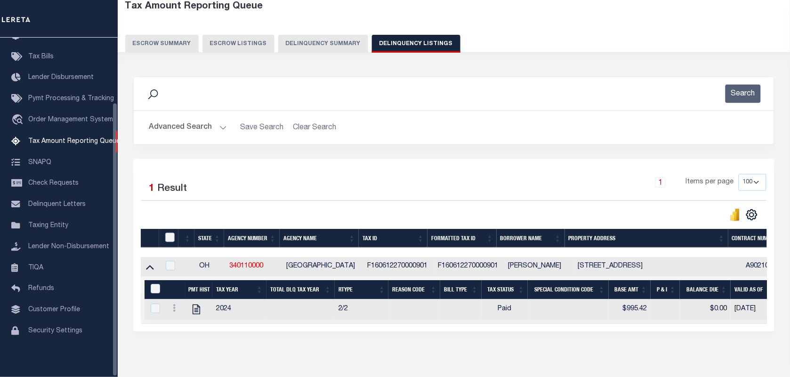
click at [170, 242] on input "checkbox" at bounding box center [169, 237] width 9 height 9
checkbox input "true"
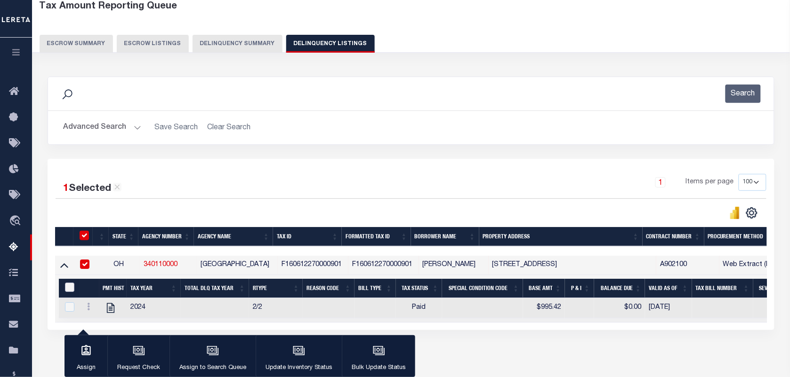
click at [71, 290] on input "&nbsp;" at bounding box center [69, 287] width 9 height 9
checkbox input "true"
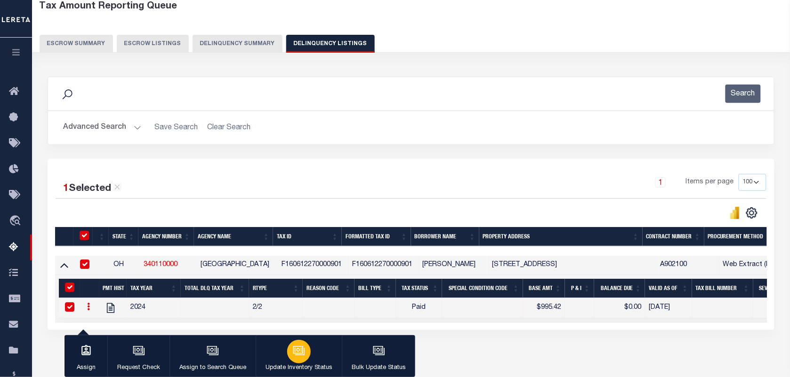
click at [290, 353] on div "button" at bounding box center [299, 352] width 24 height 24
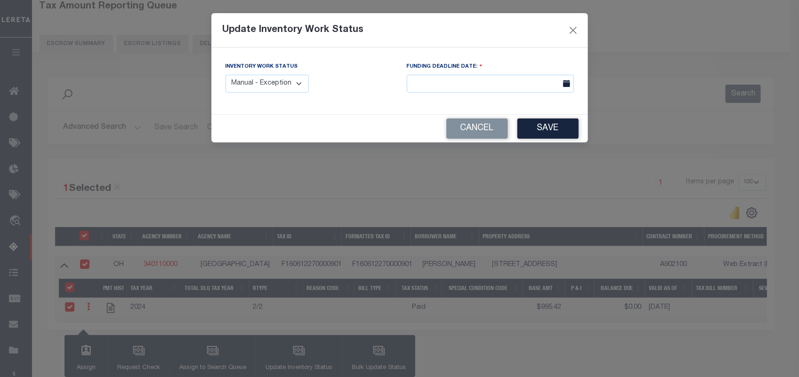
click at [273, 75] on select "Manual - Exception Pended - Awaiting Search Late Add Exception Completed" at bounding box center [267, 84] width 84 height 18
select select "4"
click at [225, 75] on select "Manual - Exception Pended - Awaiting Search Late Add Exception Completed" at bounding box center [267, 84] width 84 height 18
click at [546, 127] on button "Save" at bounding box center [547, 129] width 61 height 20
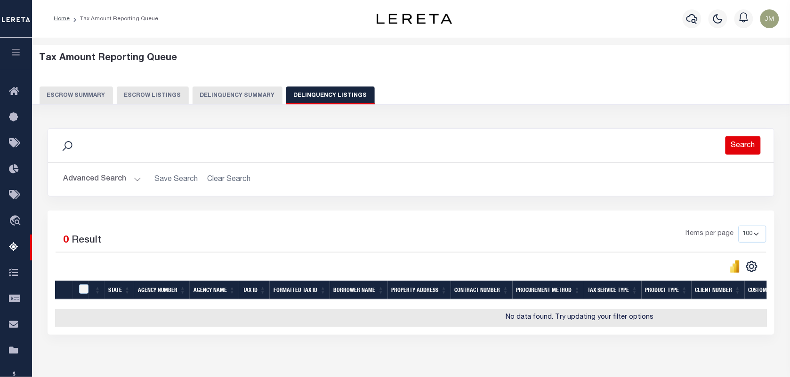
click at [749, 144] on button "Search" at bounding box center [742, 145] width 35 height 18
click at [737, 149] on button "Search" at bounding box center [742, 145] width 35 height 18
click at [123, 177] on button "Advanced Search" at bounding box center [102, 179] width 78 height 18
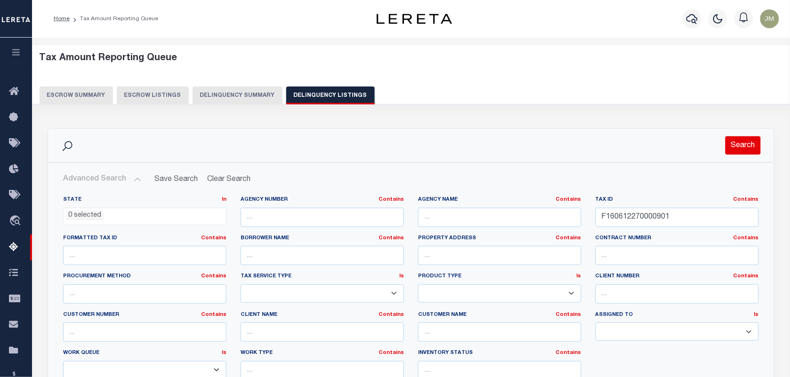
click at [749, 144] on button "Search" at bounding box center [742, 145] width 35 height 18
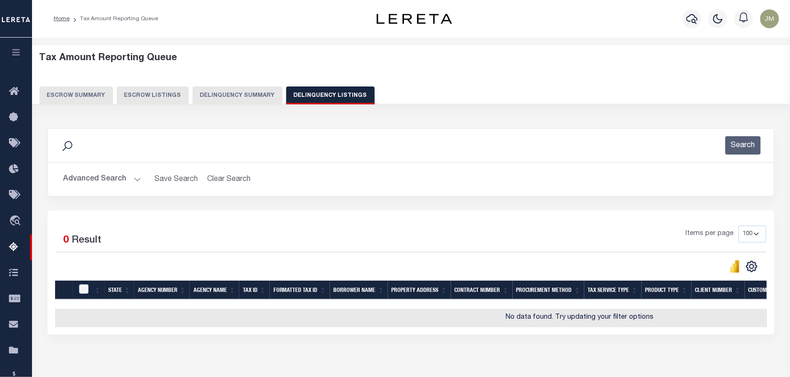
click at [80, 177] on button "Advanced Search" at bounding box center [102, 179] width 78 height 18
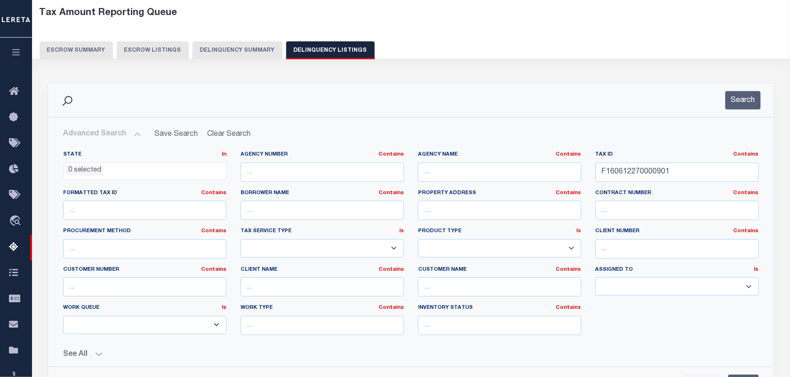
scroll to position [59, 0]
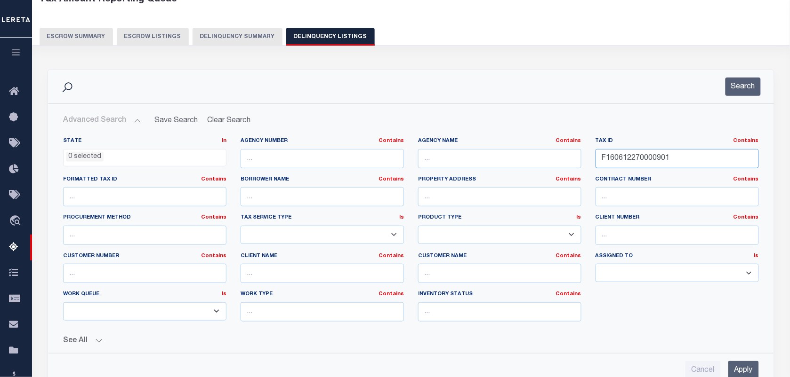
drag, startPoint x: 676, startPoint y: 159, endPoint x: 495, endPoint y: 153, distance: 181.3
click at [495, 153] on div "State In In AK AL AR AZ CA CO CT DC DE FL GA GU HI IA ID IL IN KS KY LA MA MD M…" at bounding box center [411, 233] width 710 height 192
paste input "202400011400800"
type input "F202400011400800"
click at [743, 85] on button "Search" at bounding box center [742, 87] width 35 height 18
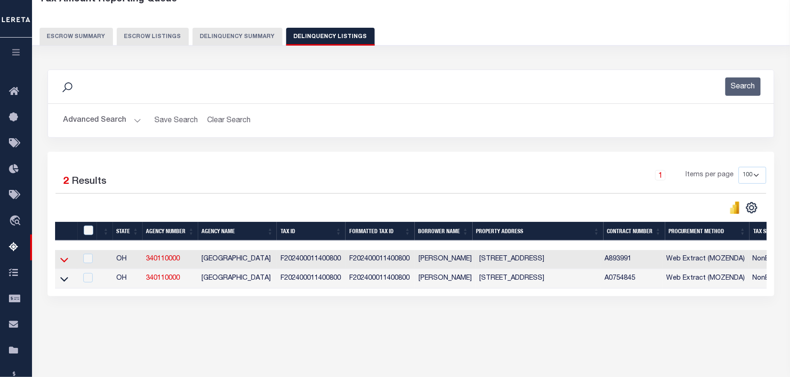
click at [64, 263] on icon at bounding box center [64, 260] width 8 height 10
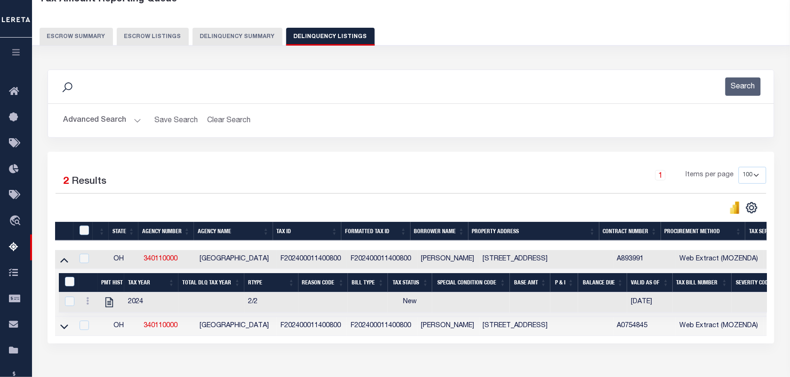
scroll to position [121, 0]
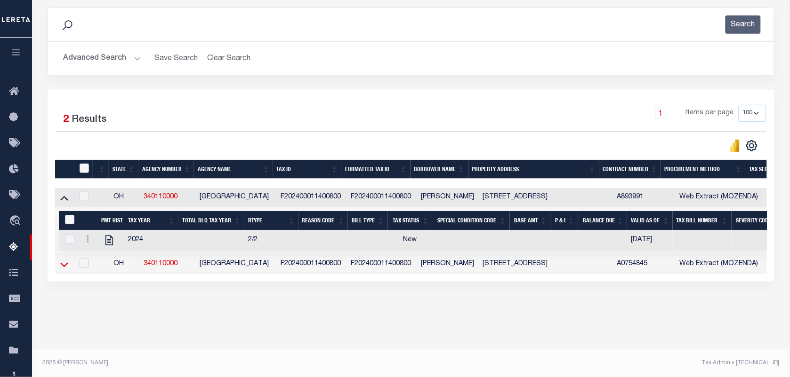
click at [64, 267] on icon at bounding box center [64, 265] width 8 height 10
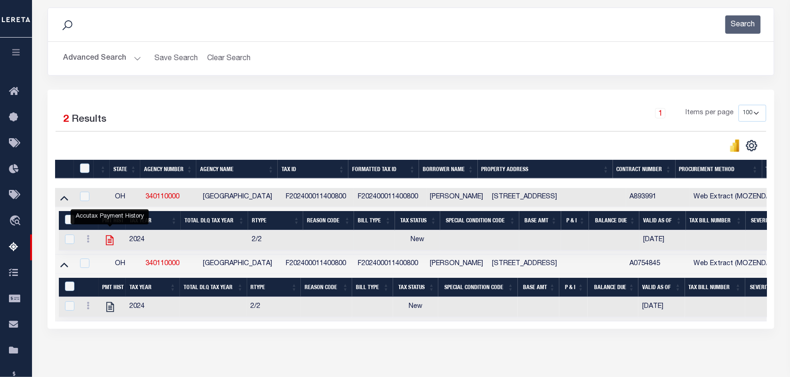
click at [110, 243] on icon "" at bounding box center [110, 241] width 8 height 10
checkbox input "true"
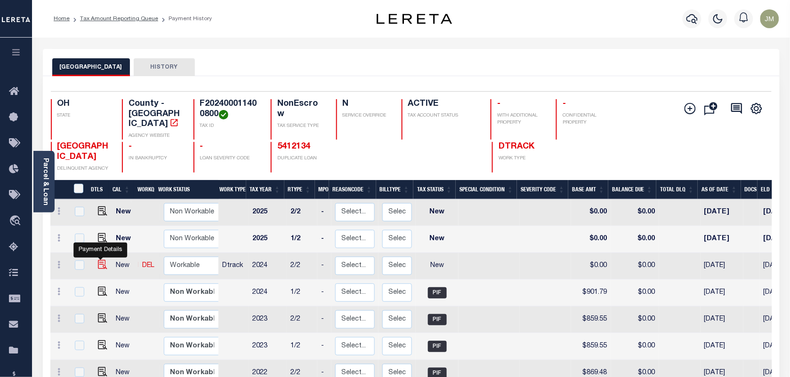
click at [100, 260] on img "" at bounding box center [102, 264] width 9 height 9
checkbox input "true"
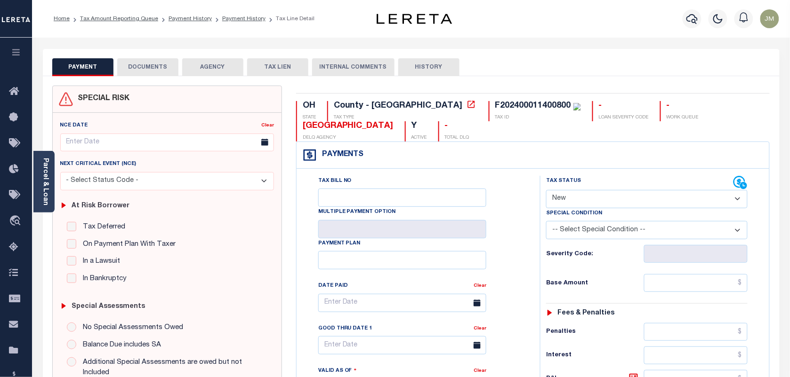
click at [733, 199] on select "- Select Status Code - Open Due/Unpaid Paid Incomplete No Tax Due Internal Refu…" at bounding box center [646, 199] width 201 height 18
select select "PYD"
click at [546, 191] on select "- Select Status Code - Open Due/Unpaid Paid Incomplete No Tax Due Internal Refu…" at bounding box center [646, 199] width 201 height 18
type input "[DATE]"
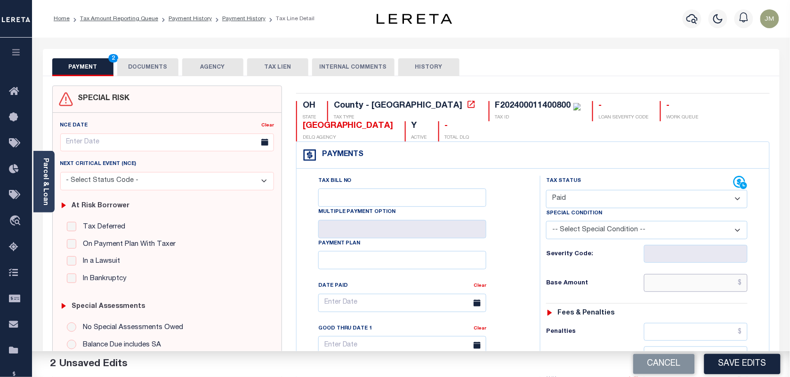
click at [665, 281] on input "text" at bounding box center [696, 283] width 104 height 18
paste input "901.79"
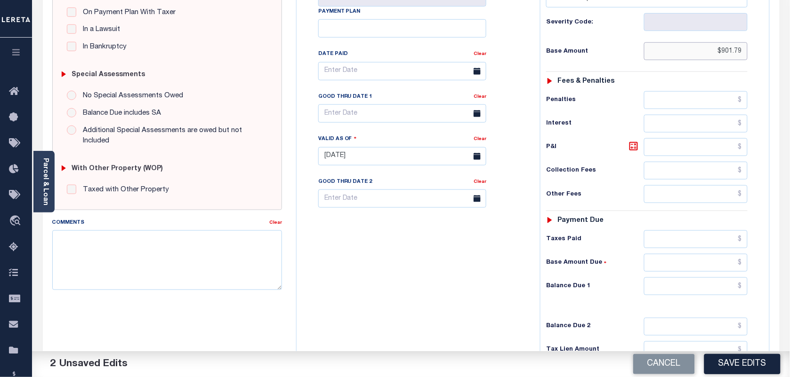
scroll to position [235, 0]
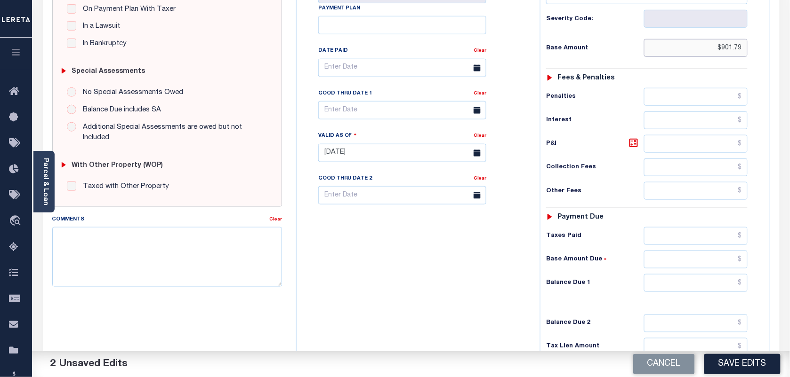
type input "$901.79"
click at [702, 282] on input "text" at bounding box center [696, 283] width 104 height 18
type input "$0.00"
click at [470, 290] on div "Tax Bill No Multiple Payment Option Payment Plan Clear" at bounding box center [416, 149] width 234 height 416
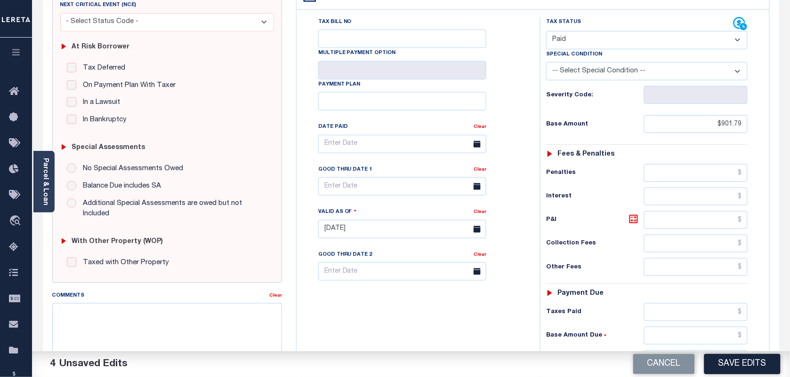
scroll to position [176, 0]
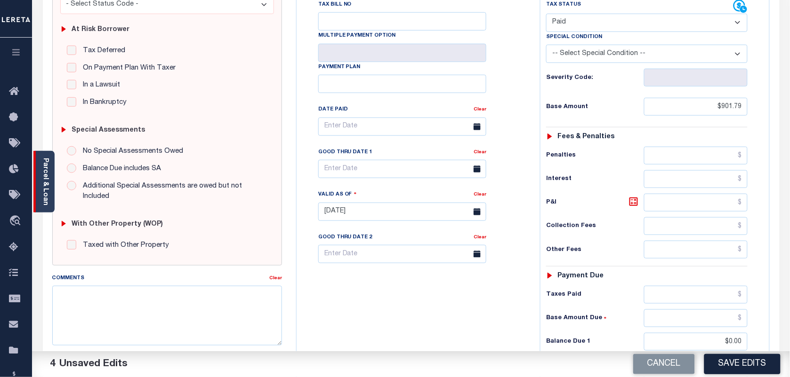
click at [46, 185] on link "Parcel & Loan" at bounding box center [45, 182] width 7 height 48
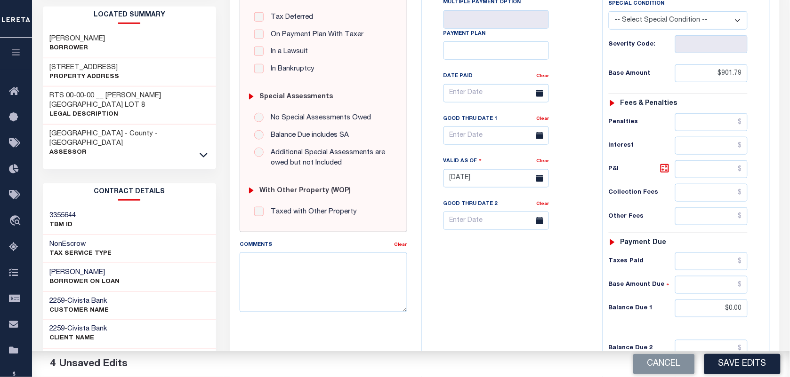
scroll to position [294, 0]
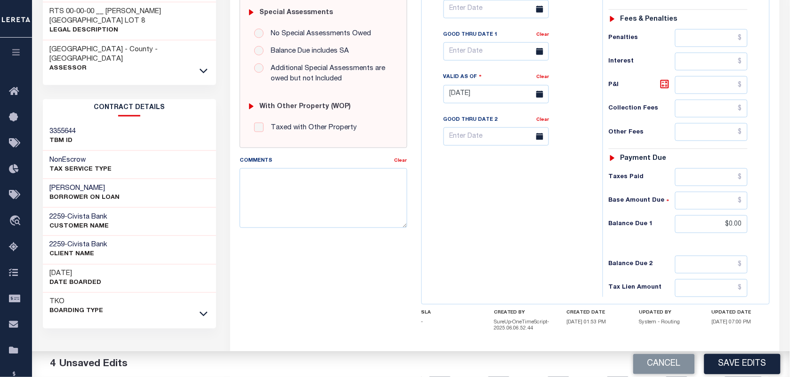
click at [62, 184] on h3 "[PERSON_NAME]" at bounding box center [85, 188] width 70 height 9
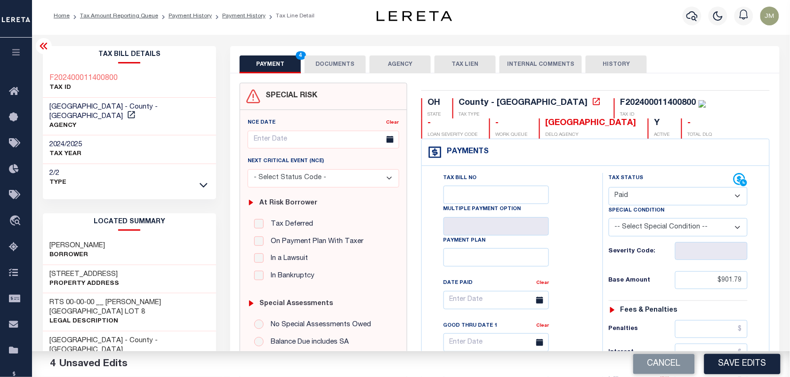
scroll to position [0, 0]
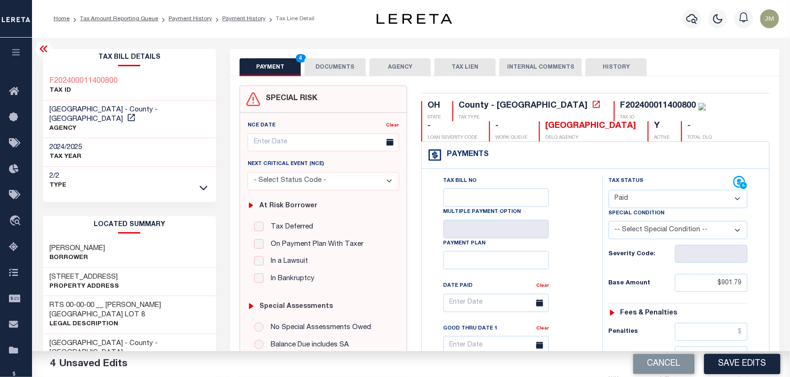
click at [328, 65] on button "DOCUMENTS" at bounding box center [334, 67] width 61 height 18
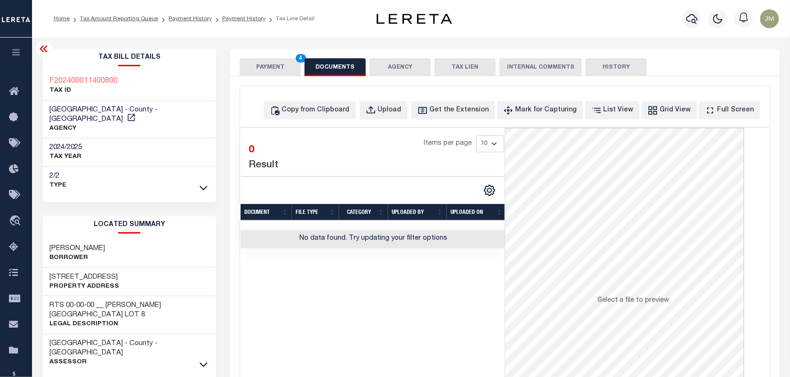
click at [378, 237] on td "No data found. Try updating your filter options" at bounding box center [372, 239] width 265 height 18
click at [401, 108] on div "Upload" at bounding box center [390, 110] width 24 height 10
select select "POP"
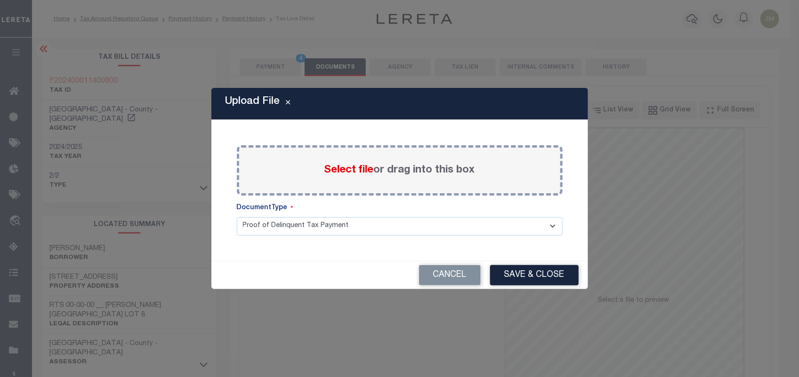
click at [406, 167] on label "Select file or drag into this box" at bounding box center [399, 171] width 151 height 16
click at [0, 0] on input "Select file or drag into this box" at bounding box center [0, 0] width 0 height 0
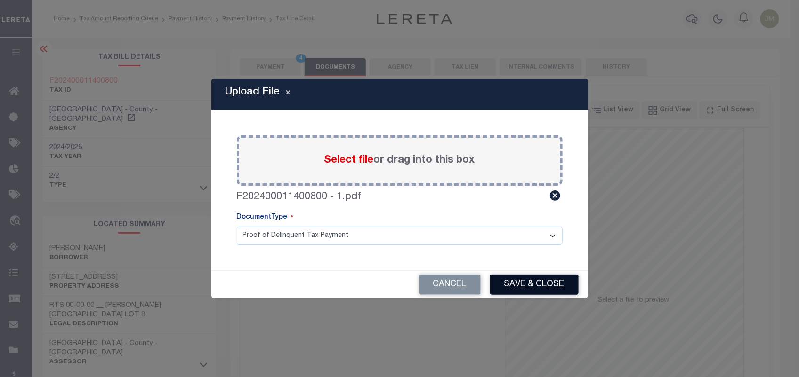
click at [520, 285] on button "Save & Close" at bounding box center [534, 285] width 88 height 20
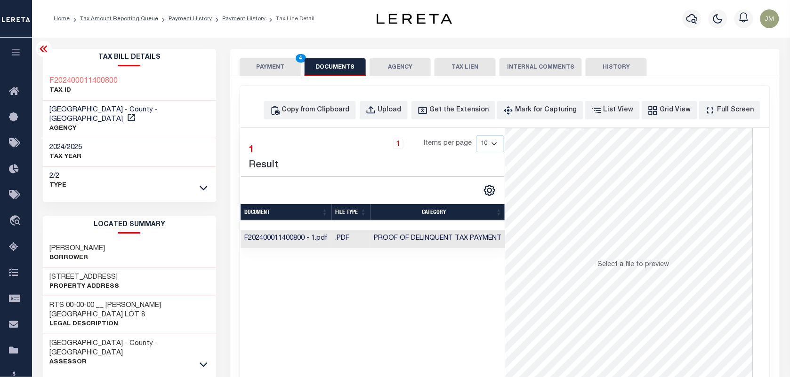
click at [269, 64] on button "PAYMENT 4" at bounding box center [270, 67] width 61 height 18
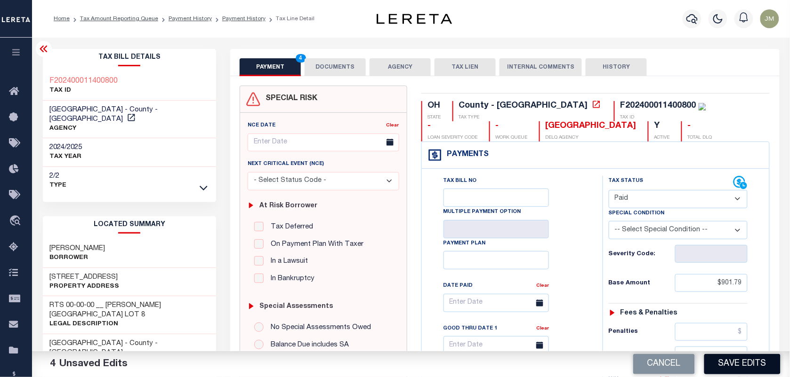
click at [733, 368] on button "Save Edits" at bounding box center [742, 364] width 76 height 20
checkbox input "false"
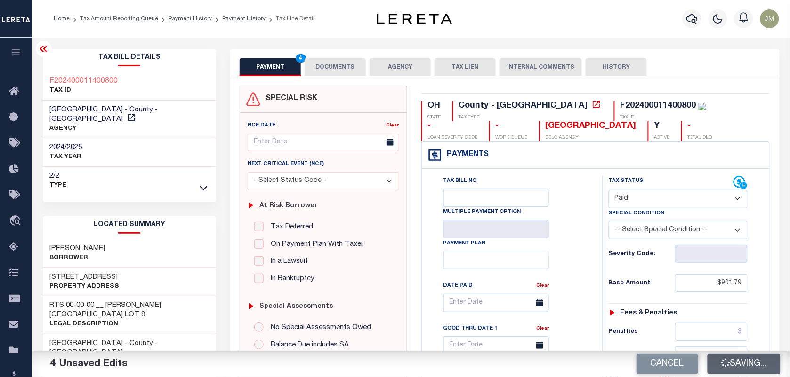
type input "$901.79"
type input "$0"
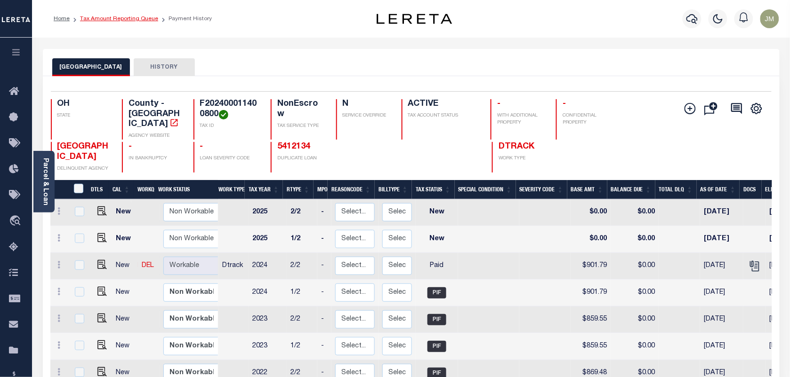
click at [109, 19] on link "Tax Amount Reporting Queue" at bounding box center [119, 19] width 78 height 6
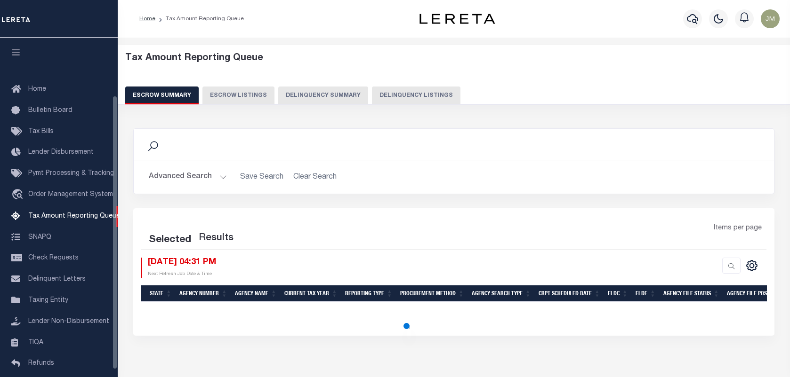
select select "100"
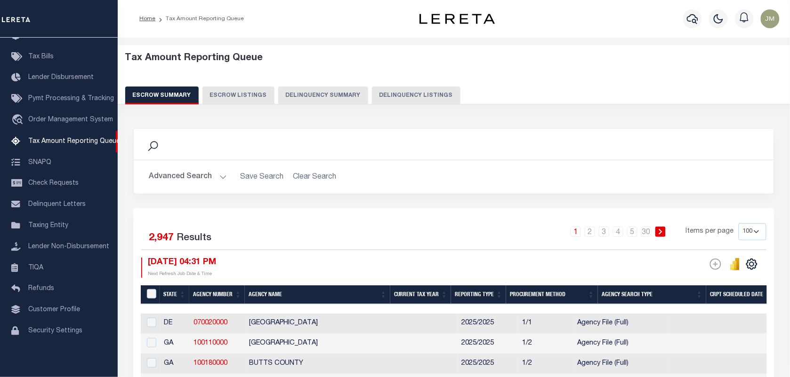
click at [392, 88] on button "Delinquency Listings" at bounding box center [416, 96] width 88 height 18
select select "100"
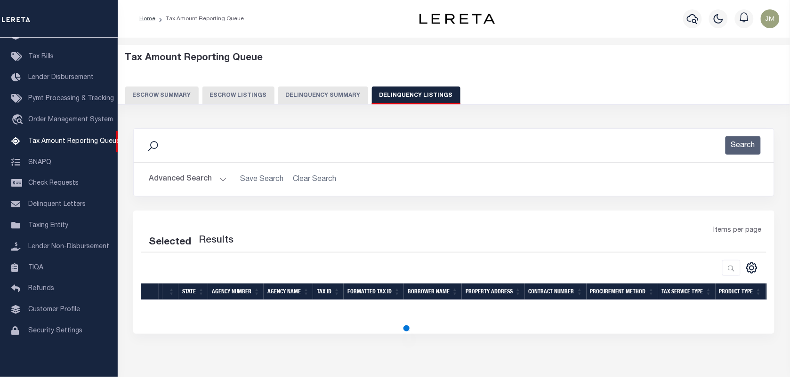
select select "100"
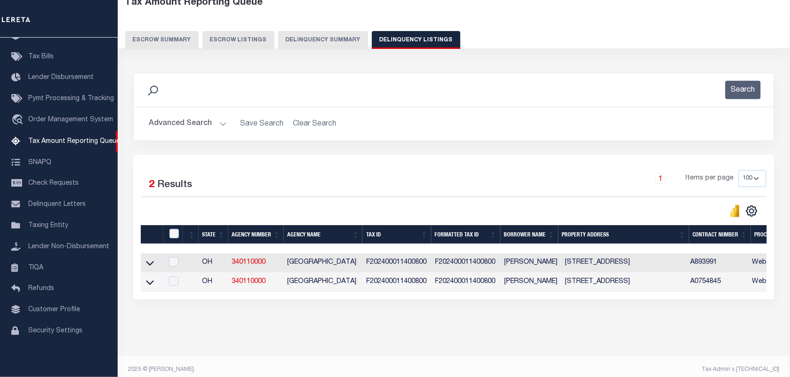
scroll to position [72, 0]
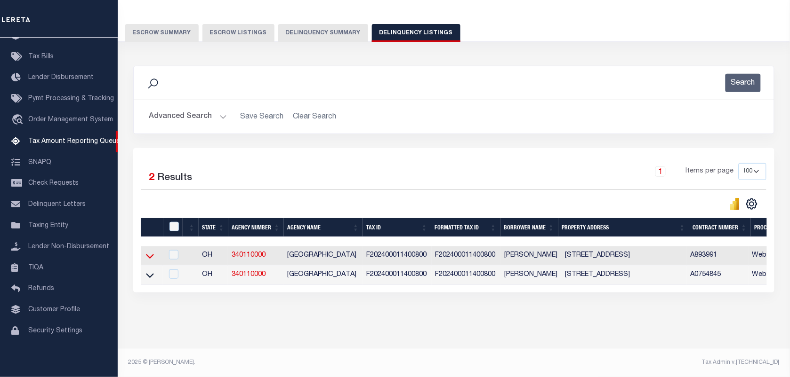
click at [149, 253] on icon at bounding box center [150, 256] width 8 height 10
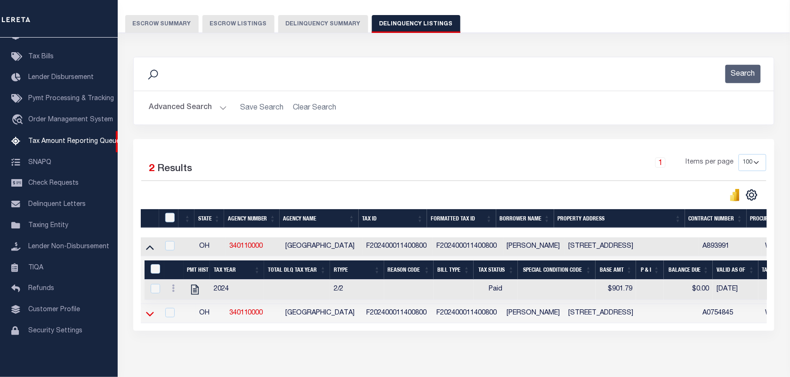
click at [151, 317] on icon at bounding box center [150, 314] width 8 height 5
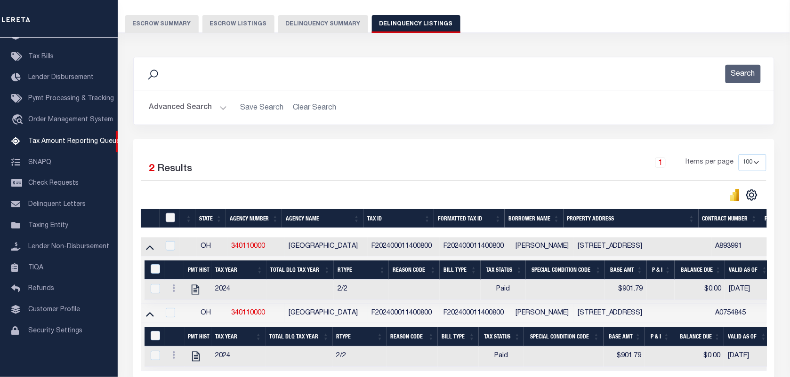
click at [168, 216] on input "checkbox" at bounding box center [170, 217] width 9 height 9
checkbox input "true"
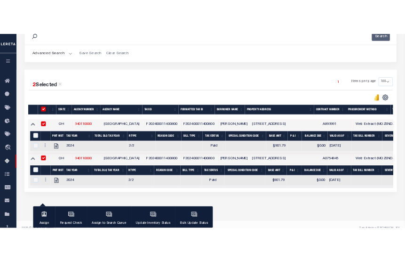
scroll to position [167, 0]
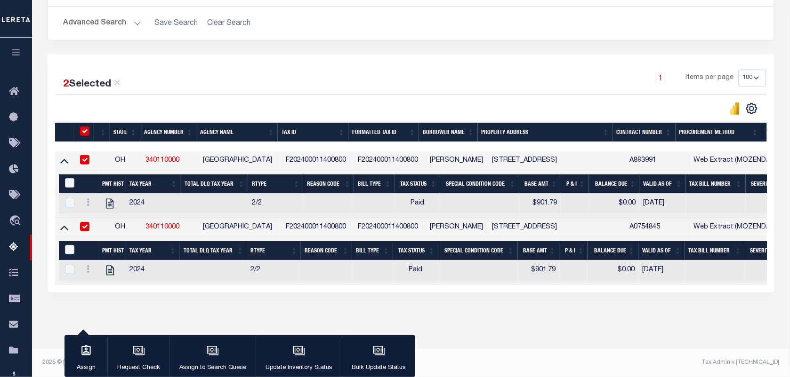
click at [64, 178] on div "&nbsp;" at bounding box center [71, 183] width 16 height 10
click at [65, 245] on input "&nbsp;" at bounding box center [69, 249] width 9 height 9
checkbox input "true"
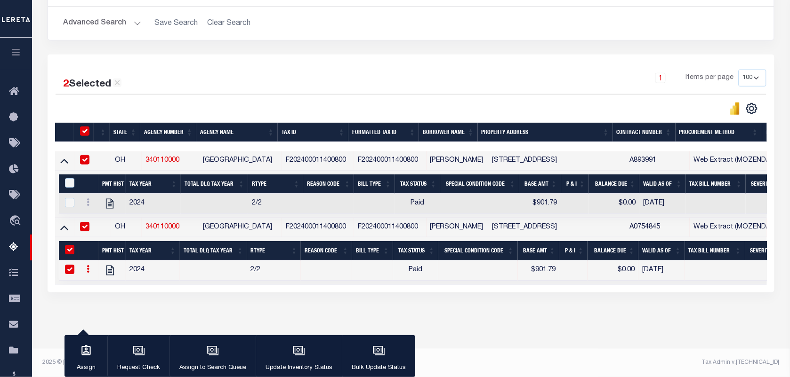
click at [66, 175] on th "&nbsp;" at bounding box center [69, 184] width 20 height 19
click at [67, 178] on input "&nbsp;" at bounding box center [69, 182] width 9 height 9
checkbox input "true"
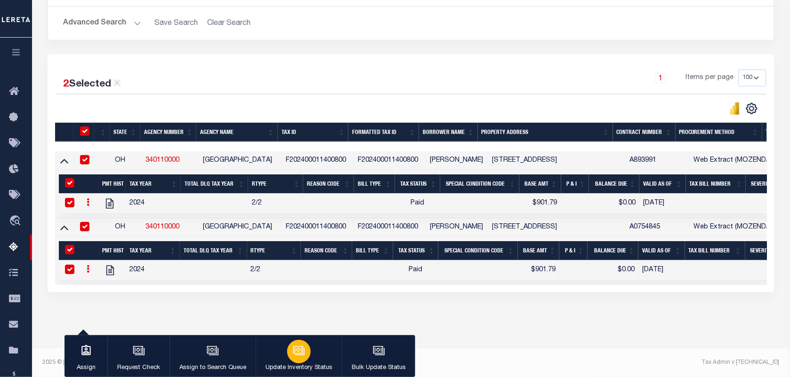
click at [301, 354] on icon "button" at bounding box center [298, 350] width 10 height 8
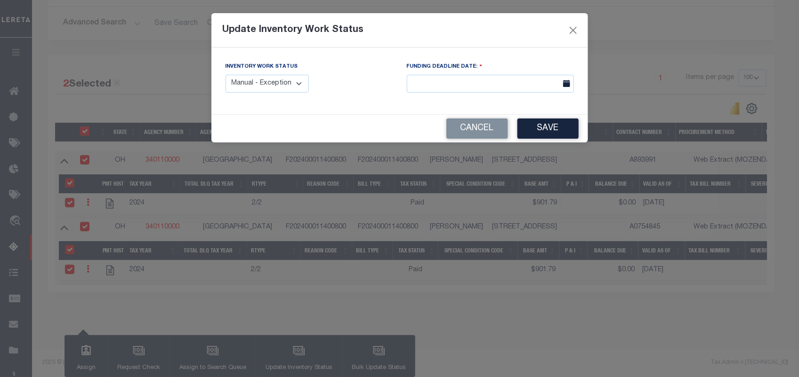
click at [303, 80] on select "Manual - Exception Pended - Awaiting Search Late Add Exception Completed" at bounding box center [267, 84] width 84 height 18
select select "4"
click at [383, 114] on div "Inventory Work Status Manual - Exception Pended - Awaiting Search Late Add Exce…" at bounding box center [399, 81] width 376 height 67
click at [538, 128] on button "Save" at bounding box center [547, 129] width 61 height 20
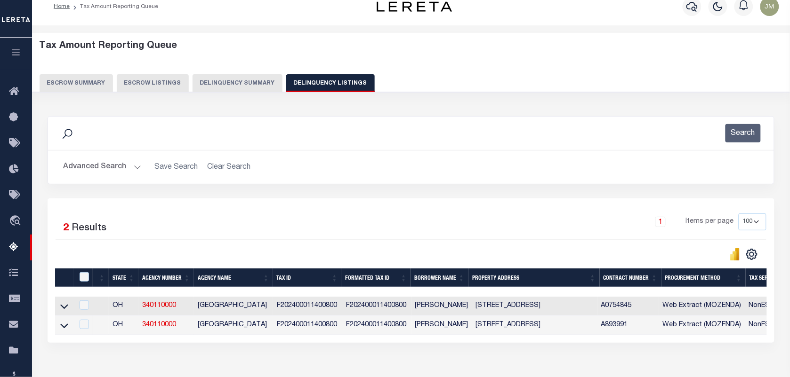
scroll to position [0, 0]
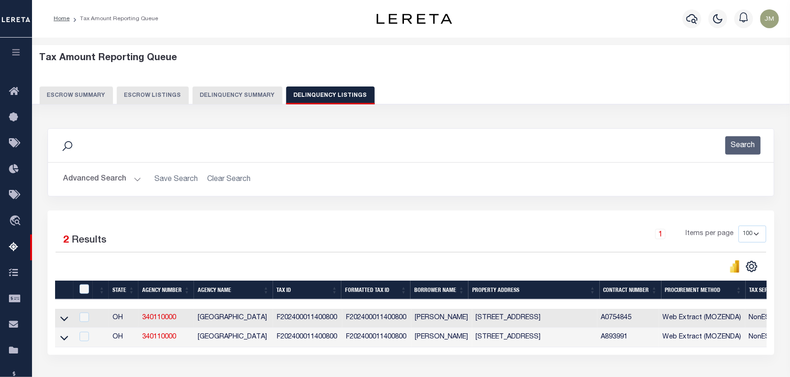
click at [106, 176] on button "Advanced Search" at bounding box center [102, 179] width 78 height 18
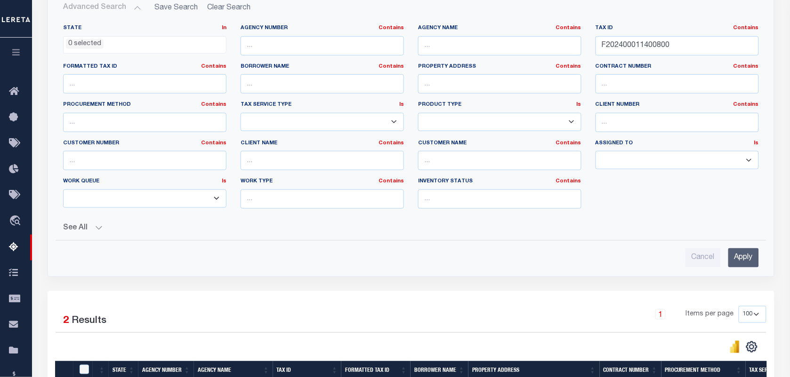
scroll to position [176, 0]
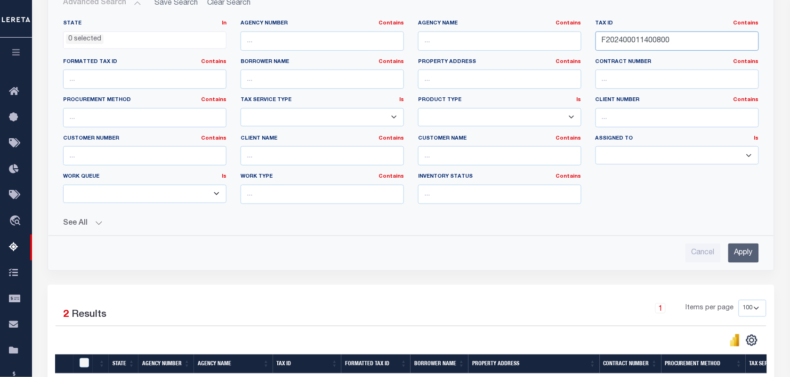
drag, startPoint x: 688, startPoint y: 44, endPoint x: 415, endPoint y: 36, distance: 274.0
click at [415, 36] on div "State In In AK AL AR AZ CA CO CT DC DE FL GA GU HI IA ID IL IN KS KY LA MA MD M…" at bounding box center [411, 116] width 710 height 192
paste input "G210710300003003"
type input "G210710300003003"
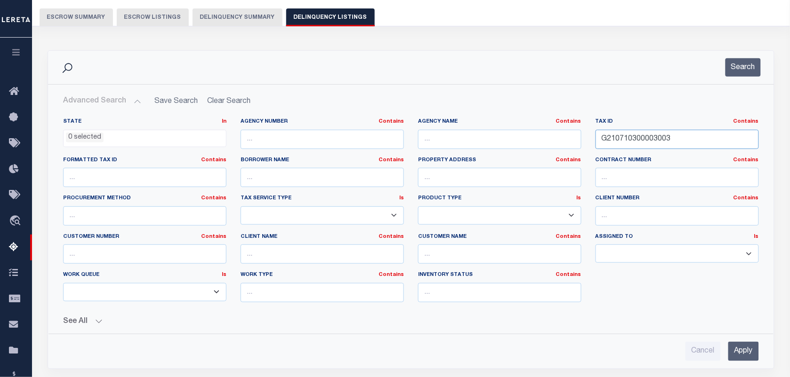
scroll to position [59, 0]
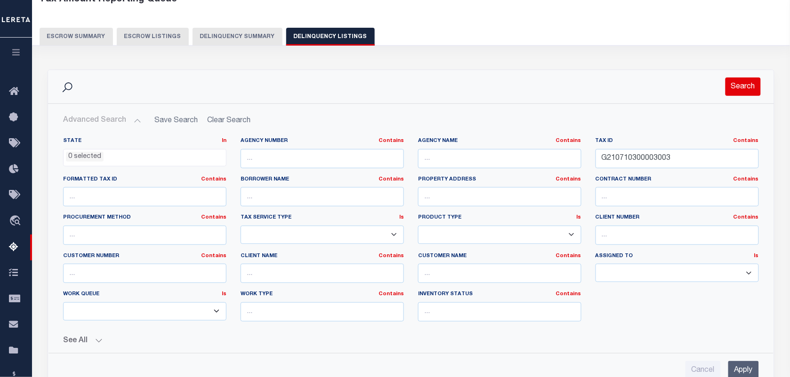
click at [737, 86] on button "Search" at bounding box center [742, 87] width 35 height 18
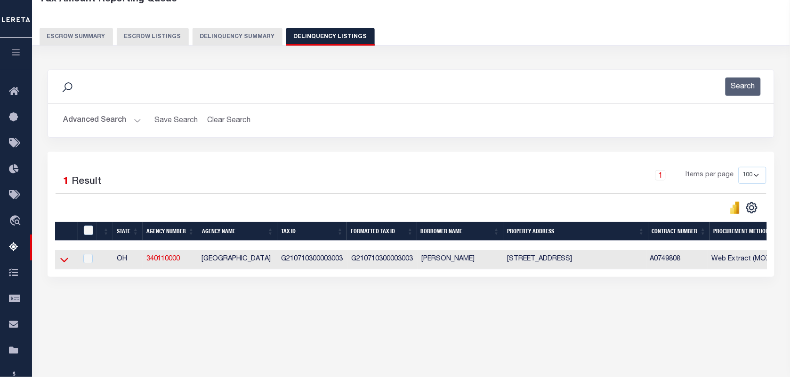
click at [64, 263] on icon at bounding box center [64, 260] width 8 height 5
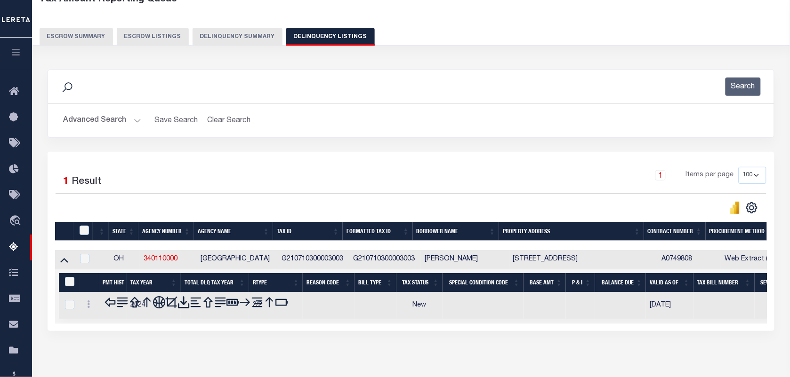
scroll to position [121, 0]
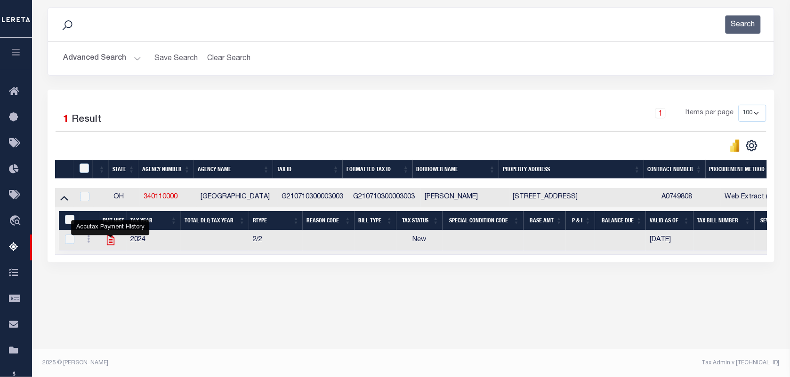
click at [111, 243] on icon "" at bounding box center [110, 241] width 8 height 10
checkbox input "true"
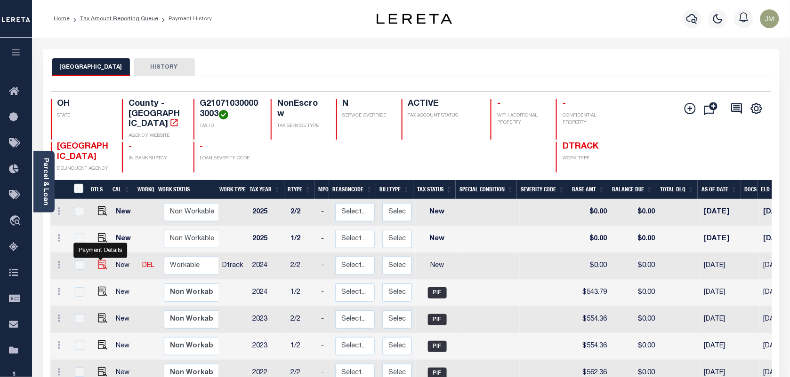
click at [98, 260] on img "" at bounding box center [102, 264] width 9 height 9
checkbox input "true"
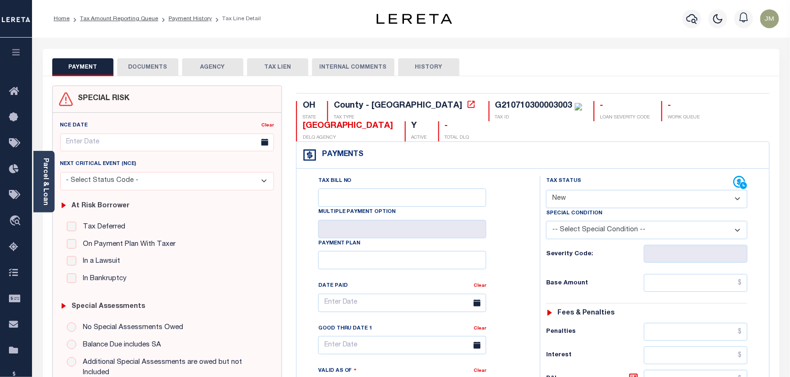
click at [586, 204] on select "- Select Status Code - Open Due/Unpaid Paid Incomplete No Tax Due Internal Refu…" at bounding box center [646, 199] width 201 height 18
select select "PYD"
click at [546, 191] on select "- Select Status Code - Open Due/Unpaid Paid Incomplete No Tax Due Internal Refu…" at bounding box center [646, 199] width 201 height 18
type input "[DATE]"
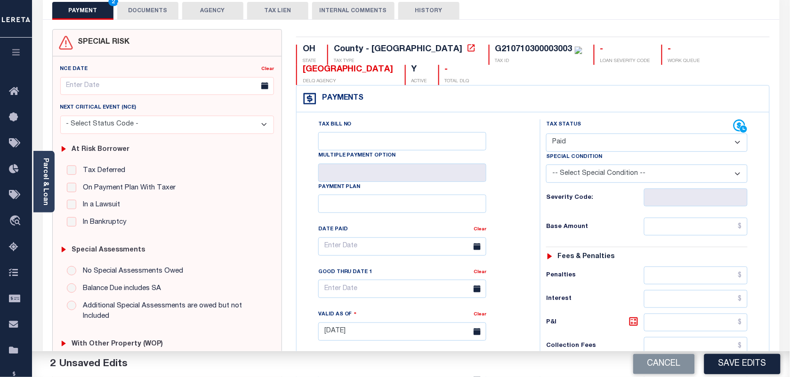
scroll to position [59, 0]
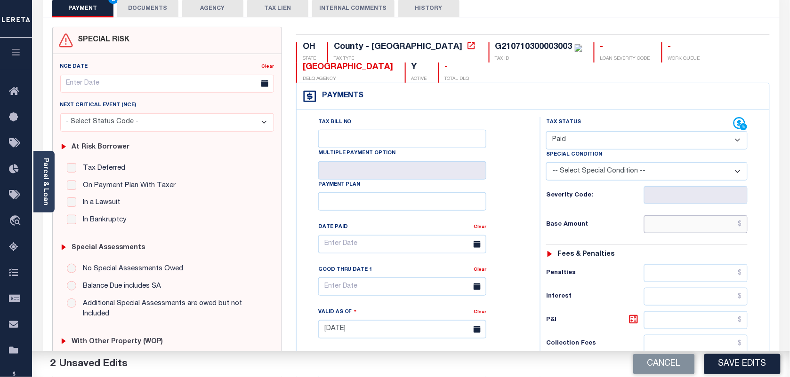
click at [706, 233] on input "text" at bounding box center [696, 225] width 104 height 18
paste input "548.23"
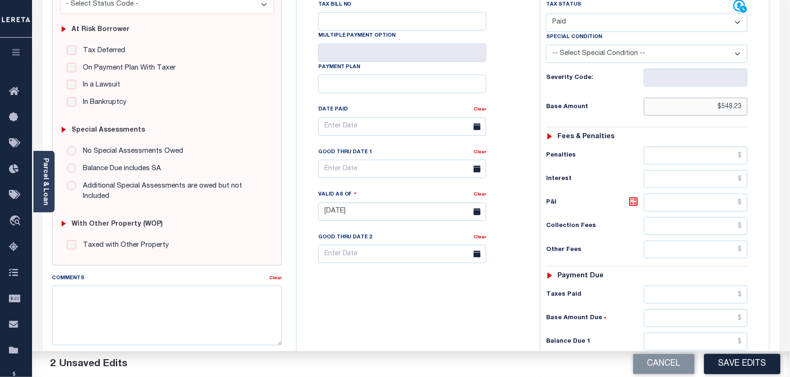
scroll to position [235, 0]
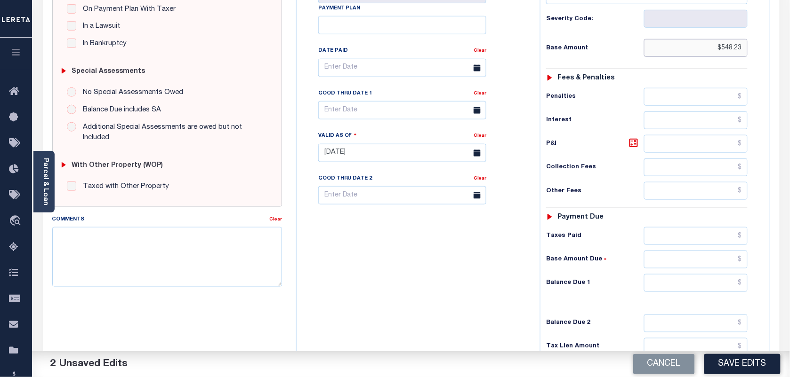
type input "$548.23"
click at [711, 286] on input "text" at bounding box center [696, 283] width 104 height 18
type input "$0.00"
click at [493, 245] on div "Tax Bill No Multiple Payment Option Payment Plan Clear" at bounding box center [416, 149] width 234 height 416
click at [729, 49] on input "$548.23" at bounding box center [696, 48] width 104 height 18
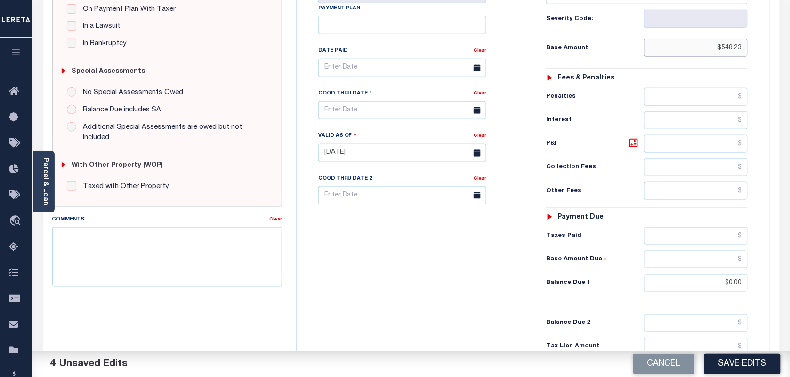
click at [729, 49] on input "$548.23" at bounding box center [696, 48] width 104 height 18
paste input "3.79"
type input "$543.79"
click at [723, 104] on input "text" at bounding box center [696, 97] width 104 height 18
paste input "4.44"
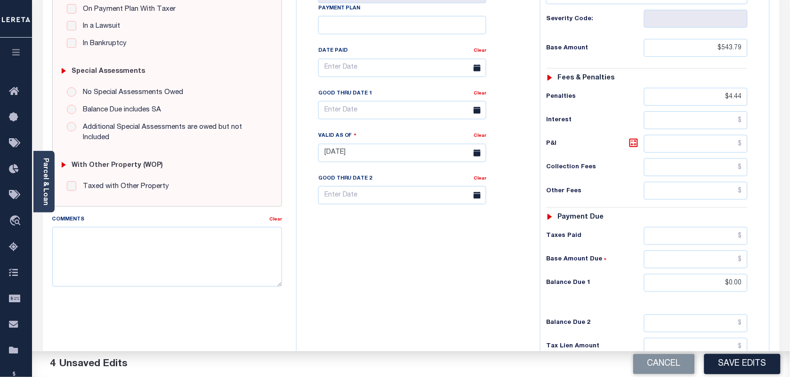
click at [626, 208] on hr at bounding box center [646, 208] width 201 height 0
click at [622, 297] on div "Tax Status Status - Select Status Code -" at bounding box center [650, 149] width 220 height 416
click at [730, 100] on input "$4.44" at bounding box center [696, 97] width 104 height 18
type input "$.00"
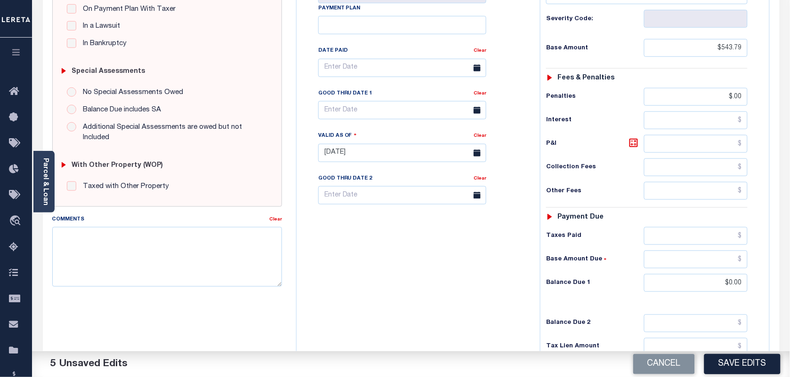
click at [443, 266] on div "Tax Bill No Multiple Payment Option Payment Plan Clear" at bounding box center [416, 149] width 234 height 416
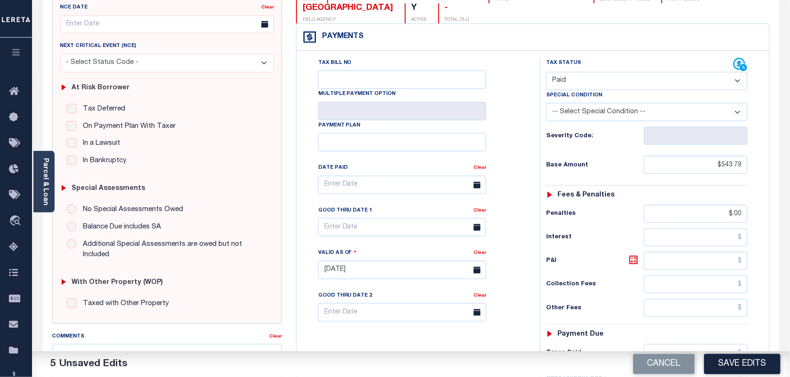
scroll to position [52, 0]
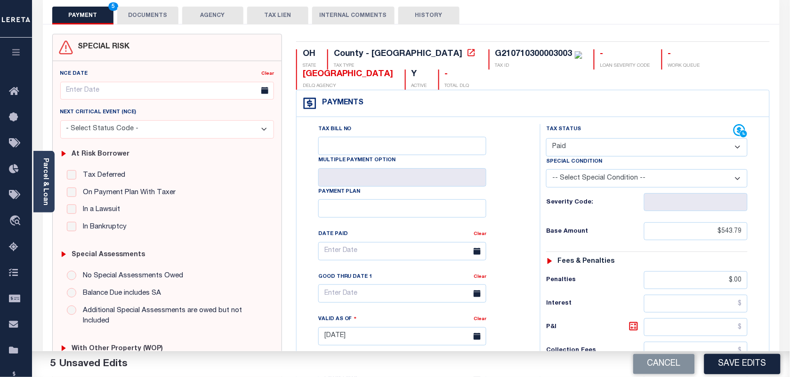
click at [149, 15] on button "DOCUMENTS" at bounding box center [147, 16] width 61 height 18
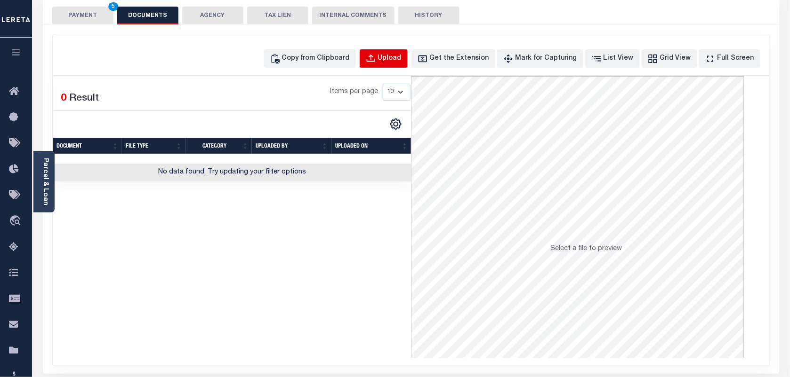
click at [399, 55] on div "Upload" at bounding box center [390, 59] width 24 height 10
select select "POP"
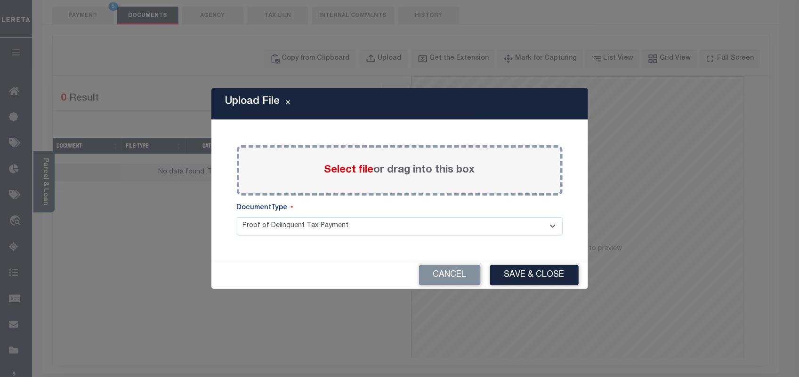
click at [386, 169] on label "Select file or drag into this box" at bounding box center [399, 171] width 151 height 16
click at [0, 0] on input "Select file or drag into this box" at bounding box center [0, 0] width 0 height 0
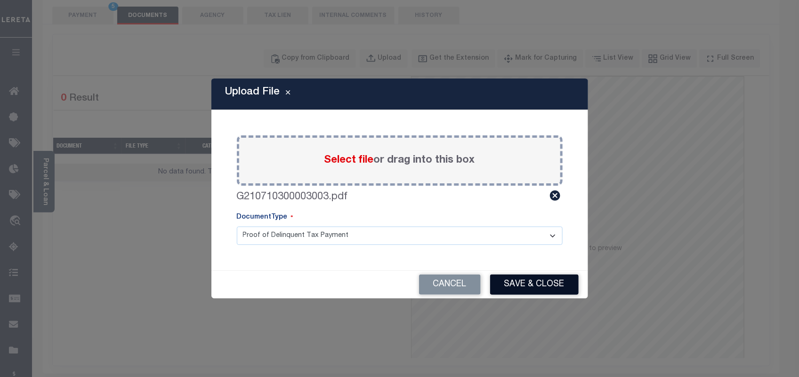
click at [530, 285] on button "Save & Close" at bounding box center [534, 285] width 88 height 20
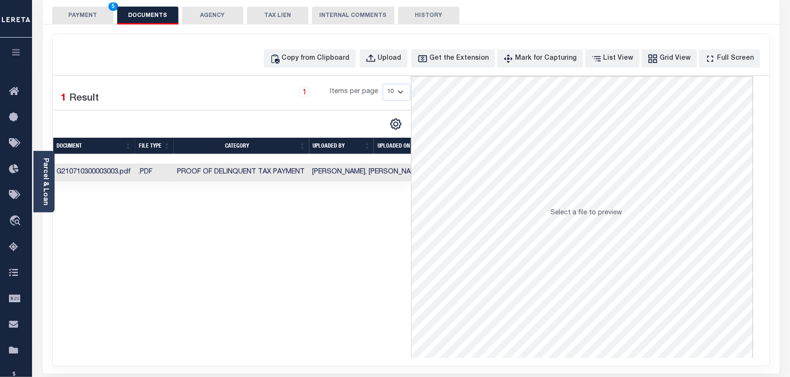
click at [88, 15] on button "PAYMENT 5" at bounding box center [82, 16] width 61 height 18
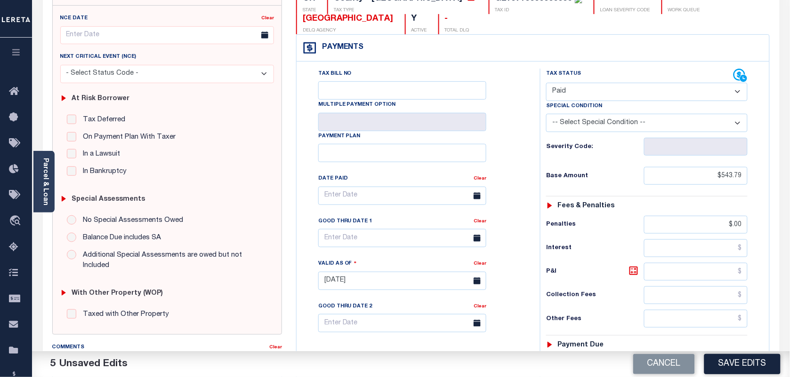
scroll to position [111, 0]
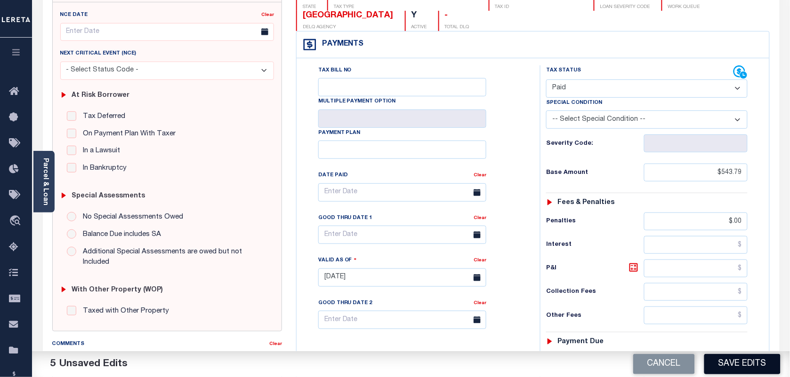
click at [753, 365] on button "Save Edits" at bounding box center [742, 364] width 76 height 20
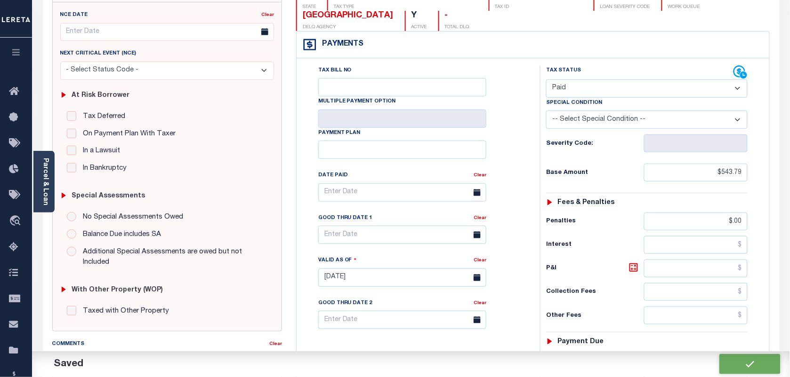
checkbox input "false"
type input "$543.79"
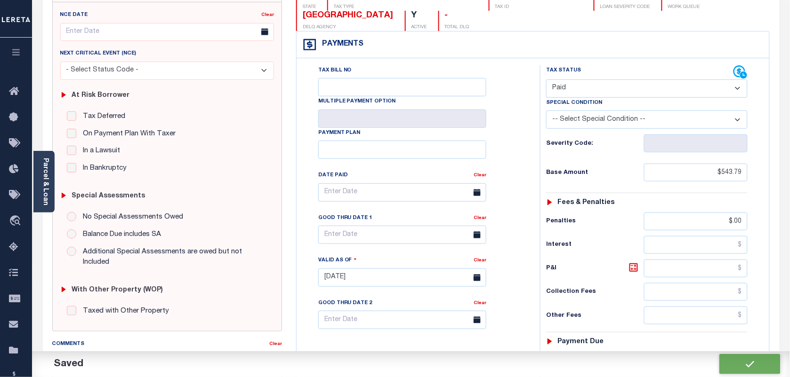
type input "$0"
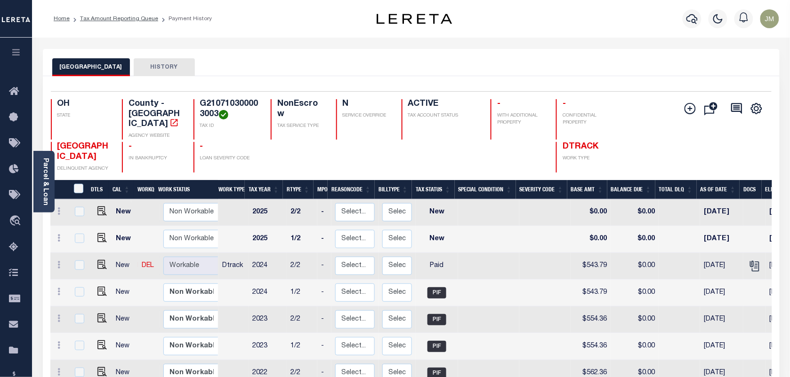
click at [128, 22] on li "Tax Amount Reporting Queue" at bounding box center [114, 19] width 88 height 8
click at [130, 18] on link "Tax Amount Reporting Queue" at bounding box center [119, 19] width 78 height 6
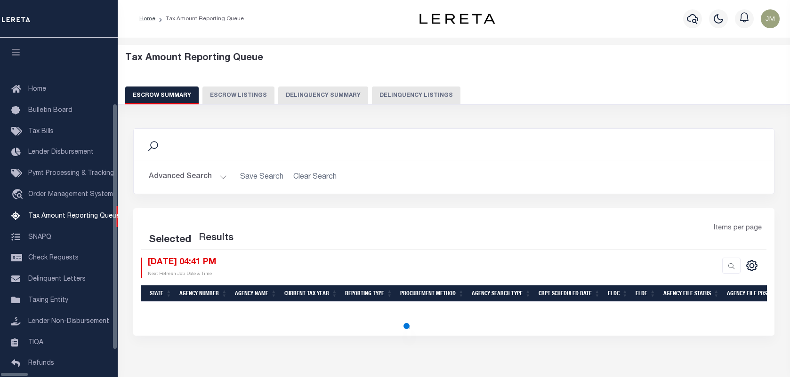
select select "100"
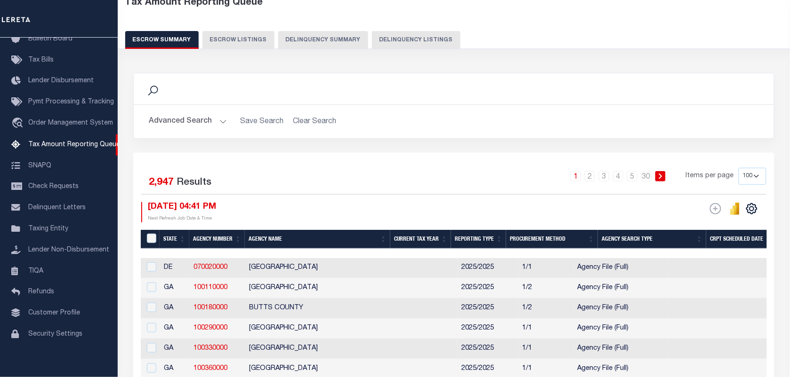
scroll to position [59, 0]
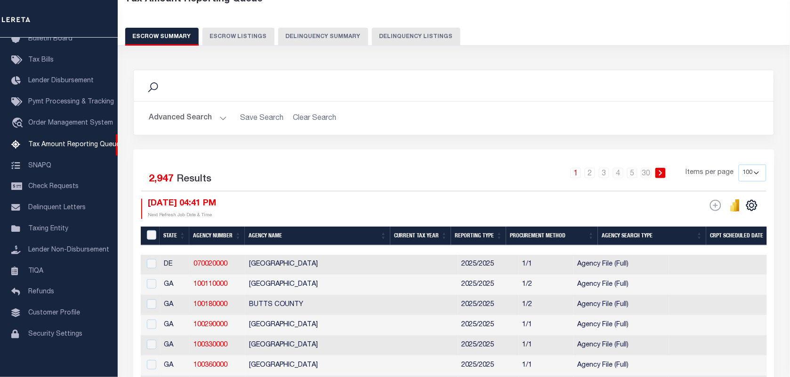
click at [393, 38] on button "Delinquency Listings" at bounding box center [416, 37] width 88 height 18
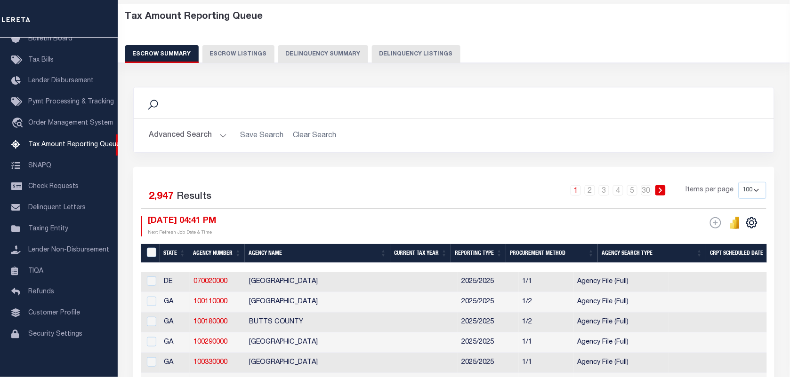
select select "100"
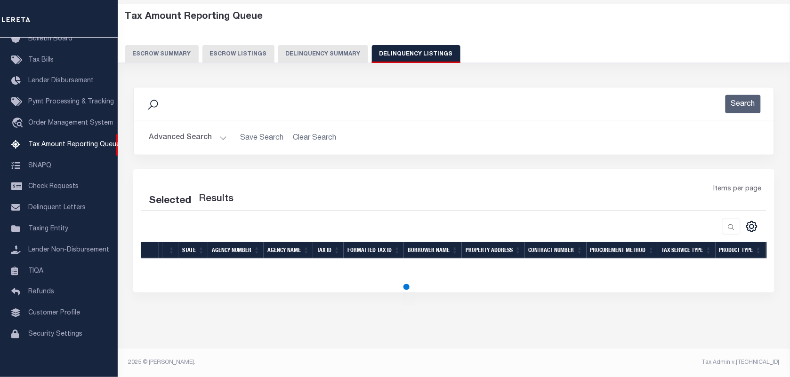
select select "100"
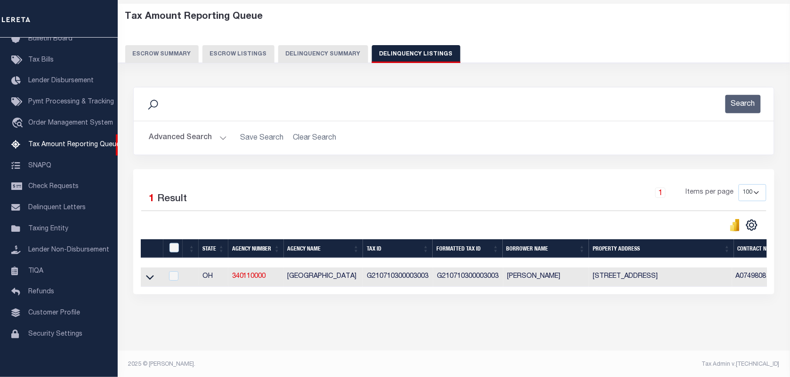
scroll to position [52, 0]
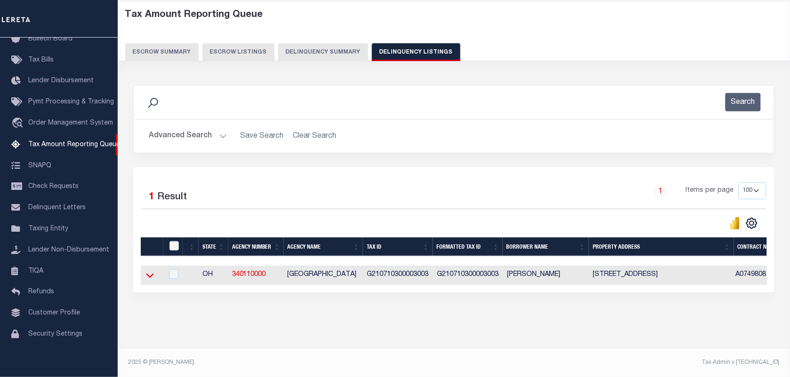
click at [150, 271] on icon at bounding box center [150, 276] width 8 height 10
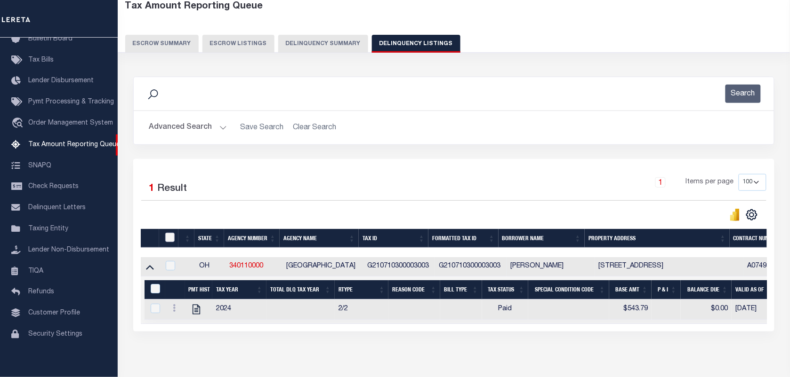
click at [171, 240] on input "checkbox" at bounding box center [169, 237] width 9 height 9
checkbox input "true"
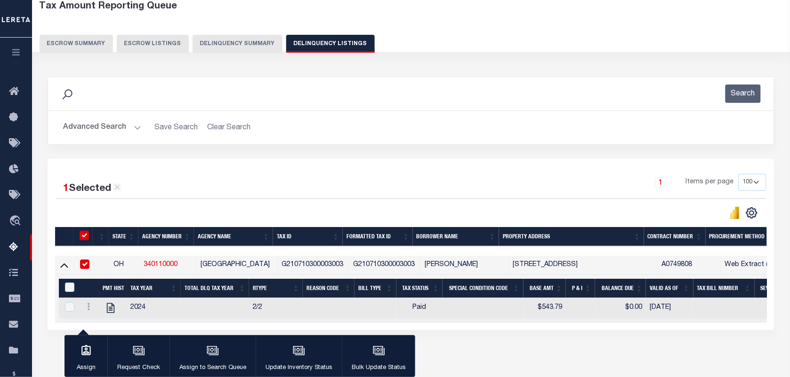
scroll to position [50, 0]
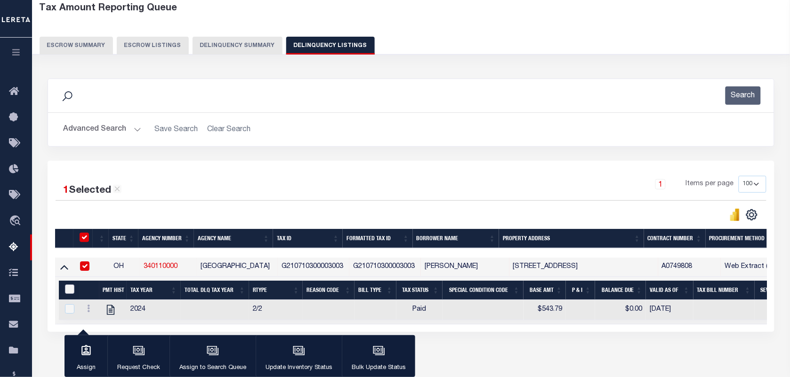
click at [73, 292] on input "&nbsp;" at bounding box center [69, 289] width 9 height 9
checkbox input "true"
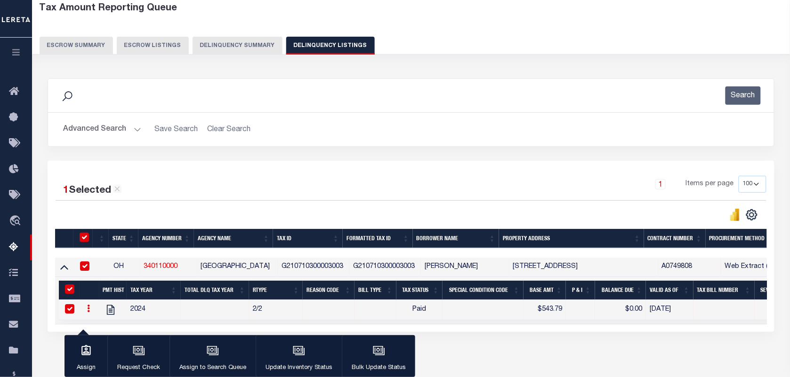
checkbox input "true"
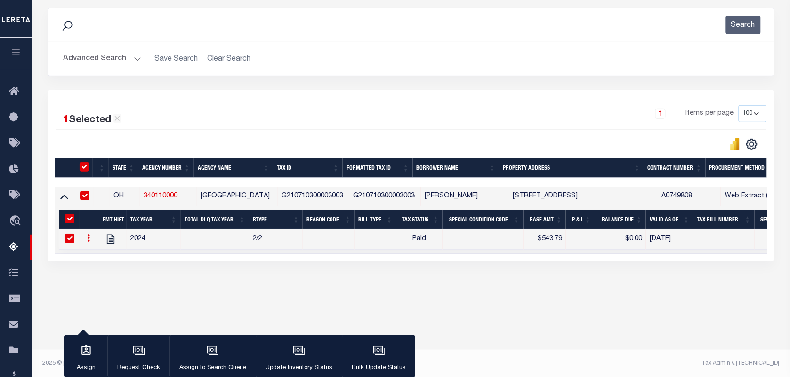
scroll to position [121, 0]
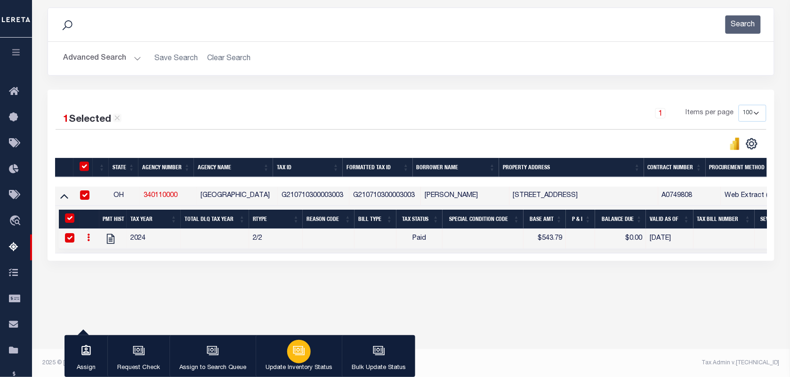
click at [296, 353] on icon "button" at bounding box center [299, 351] width 12 height 12
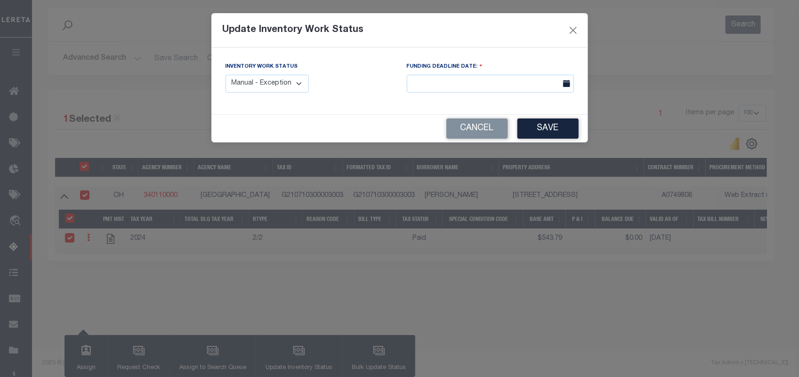
click at [294, 87] on select "Manual - Exception Pended - Awaiting Search Late Add Exception Completed" at bounding box center [267, 84] width 84 height 18
select select "4"
click at [542, 129] on button "Save" at bounding box center [547, 129] width 61 height 20
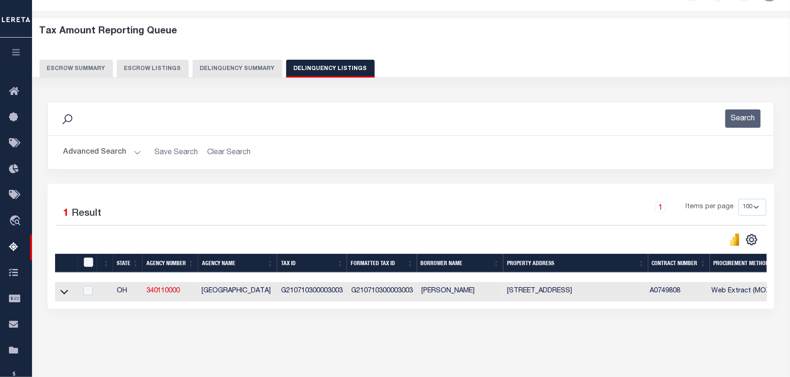
scroll to position [0, 0]
